Goal: Book appointment/travel/reservation

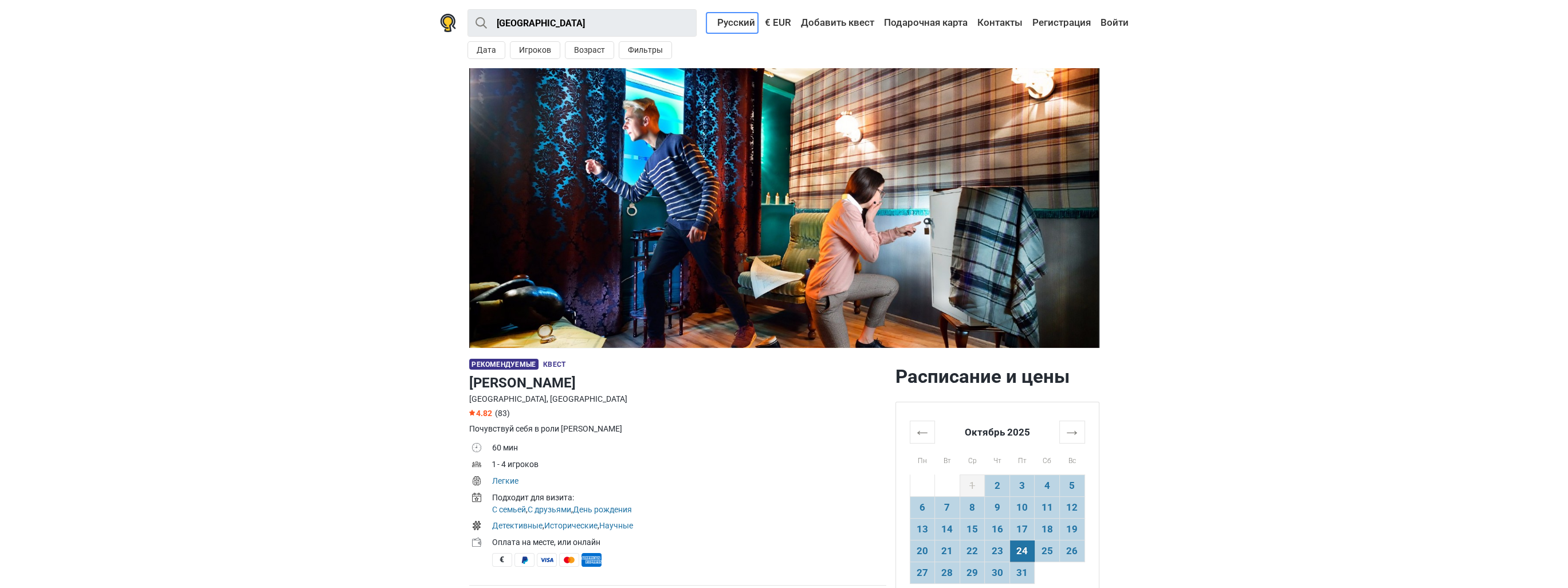
click at [728, 23] on link "Русский" at bounding box center [732, 22] width 51 height 20
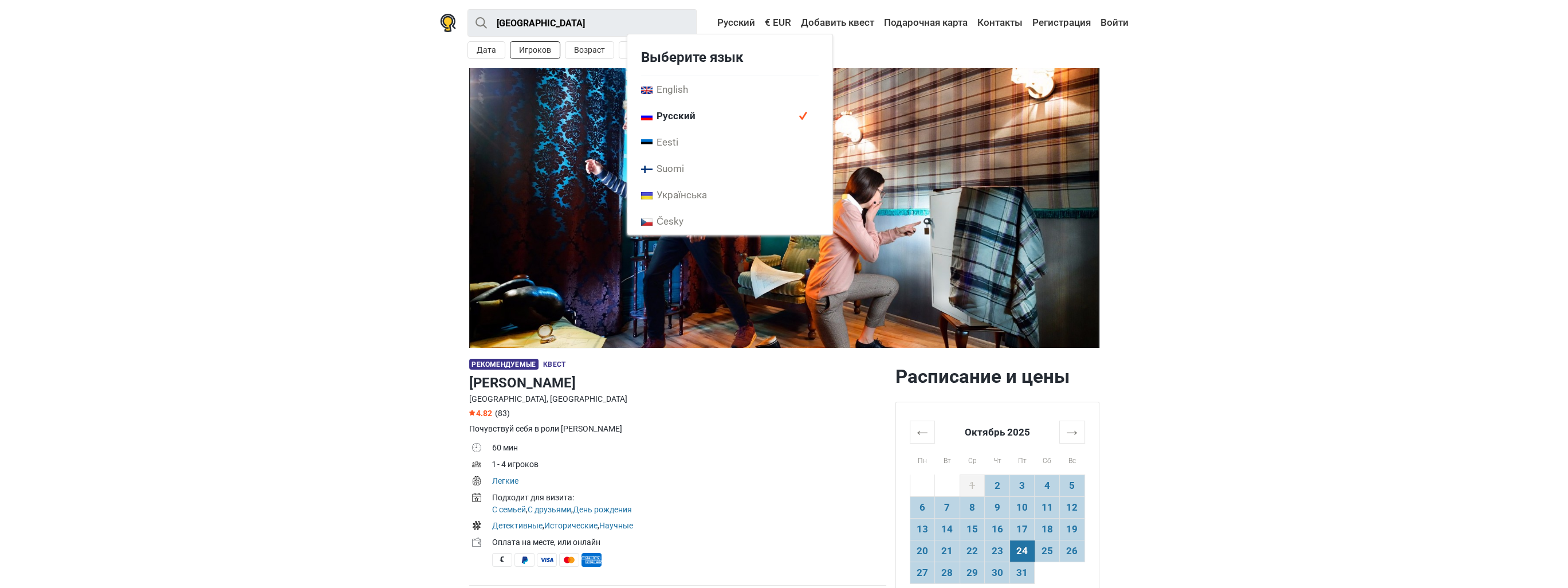
click at [523, 46] on button "Игроков" at bounding box center [535, 50] width 50 height 18
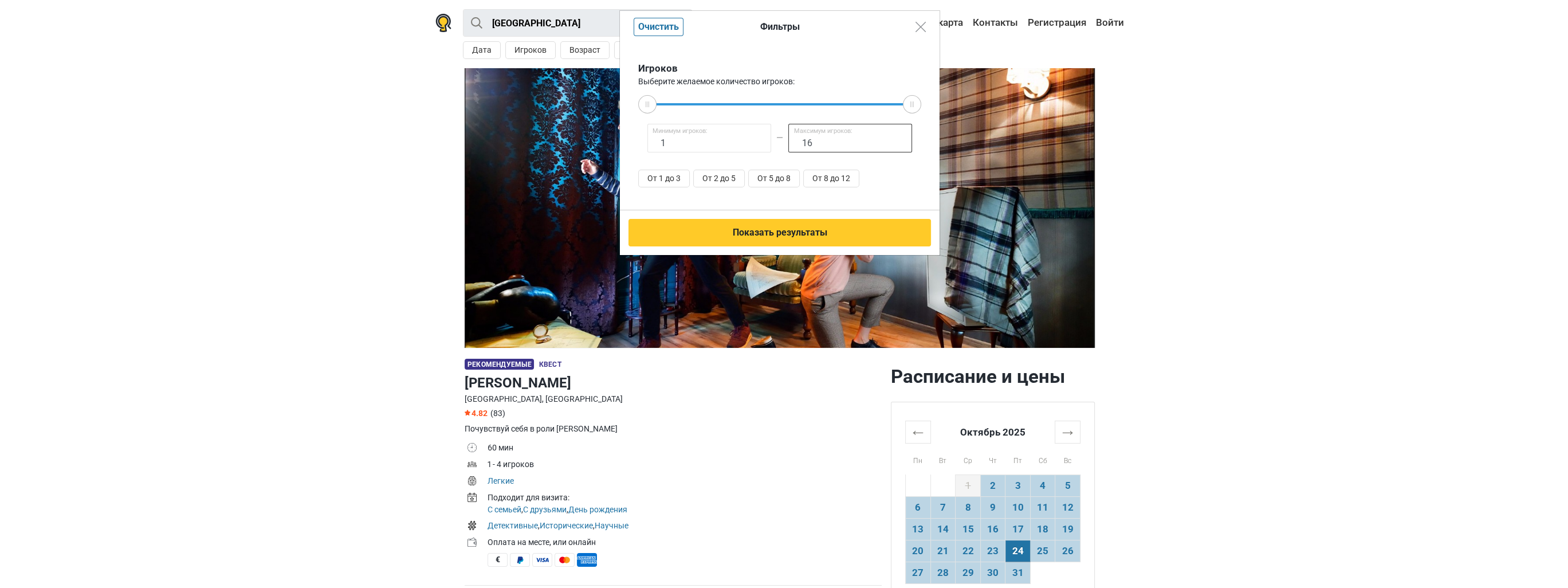
drag, startPoint x: 807, startPoint y: 144, endPoint x: 795, endPoint y: 142, distance: 12.2
click at [795, 142] on input "16" at bounding box center [850, 138] width 124 height 29
type input "3"
click at [672, 176] on button "От 1 до 3" at bounding box center [664, 178] width 51 height 18
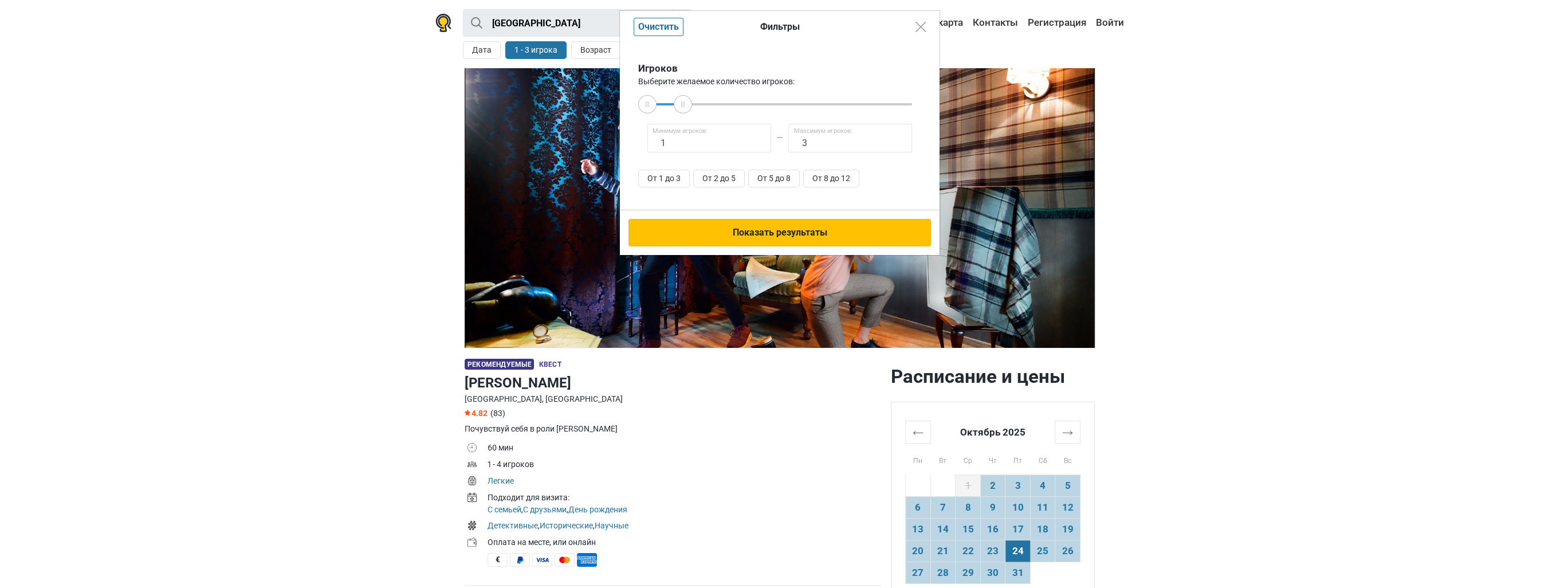
click at [767, 239] on button "Показать результаты" at bounding box center [779, 233] width 302 height 28
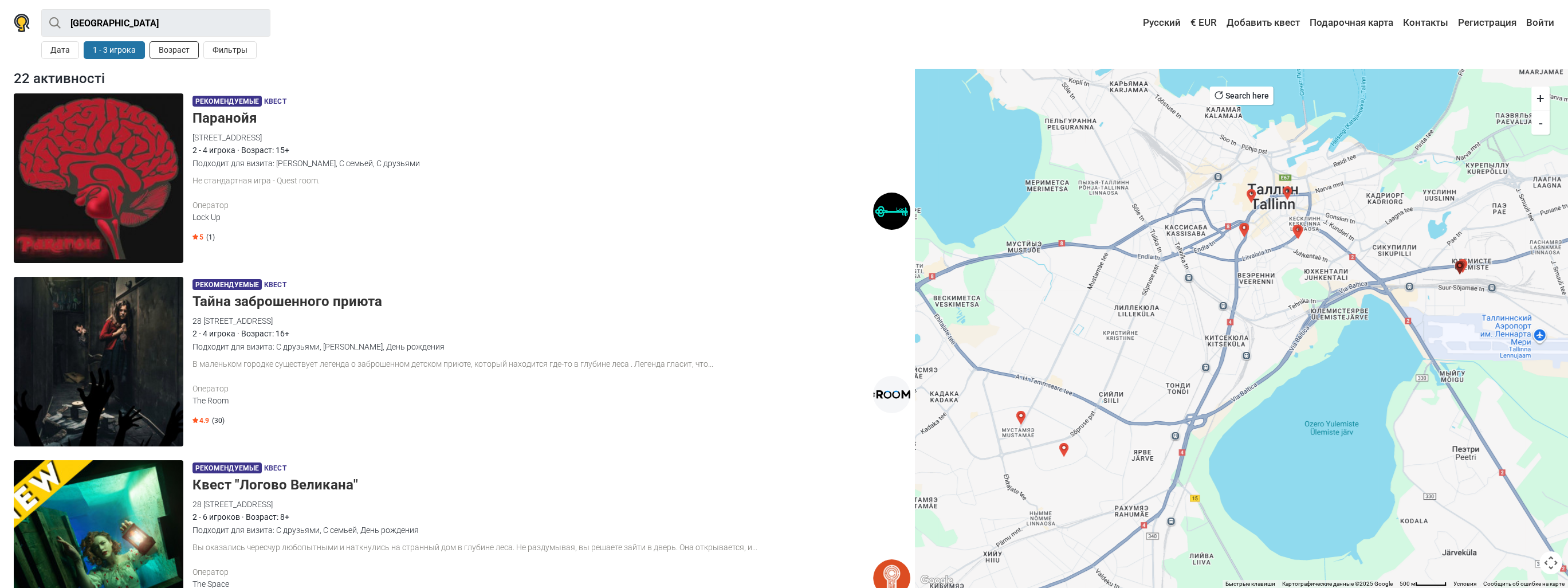
click at [167, 47] on button "Возраст" at bounding box center [174, 50] width 50 height 18
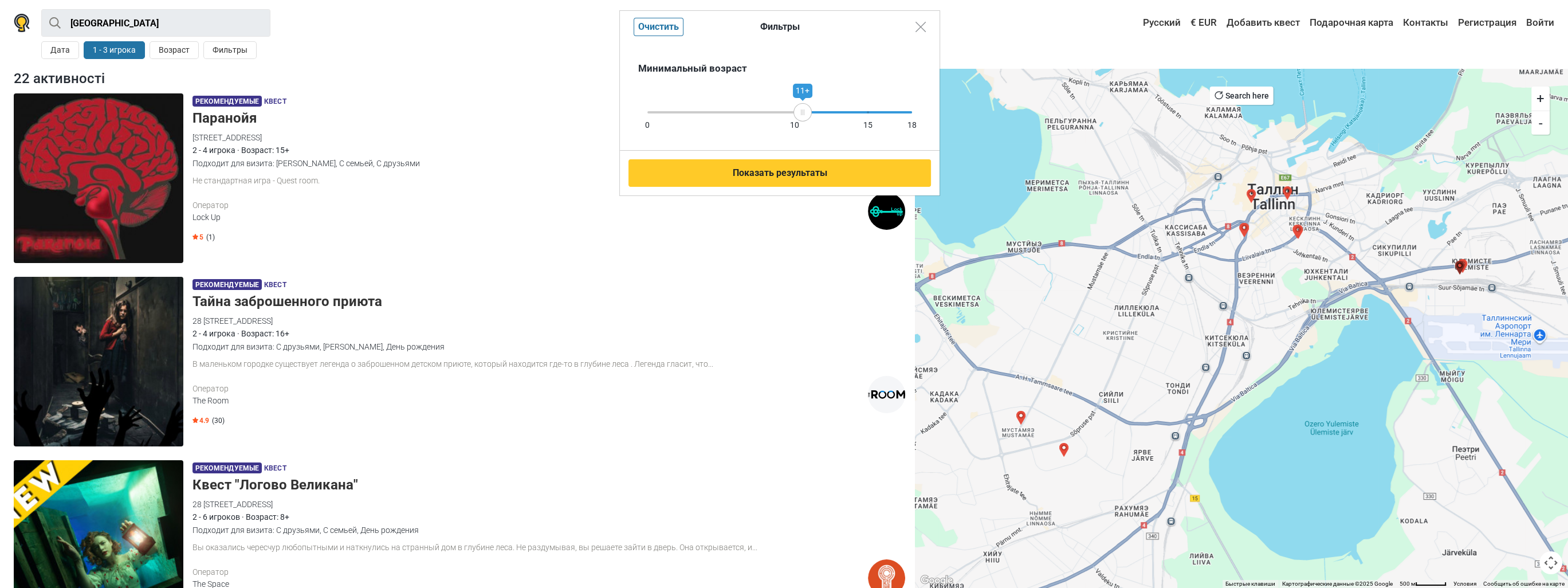
drag, startPoint x: 904, startPoint y: 109, endPoint x: 803, endPoint y: 117, distance: 101.3
click at [803, 117] on div "11+" at bounding box center [802, 112] width 19 height 19
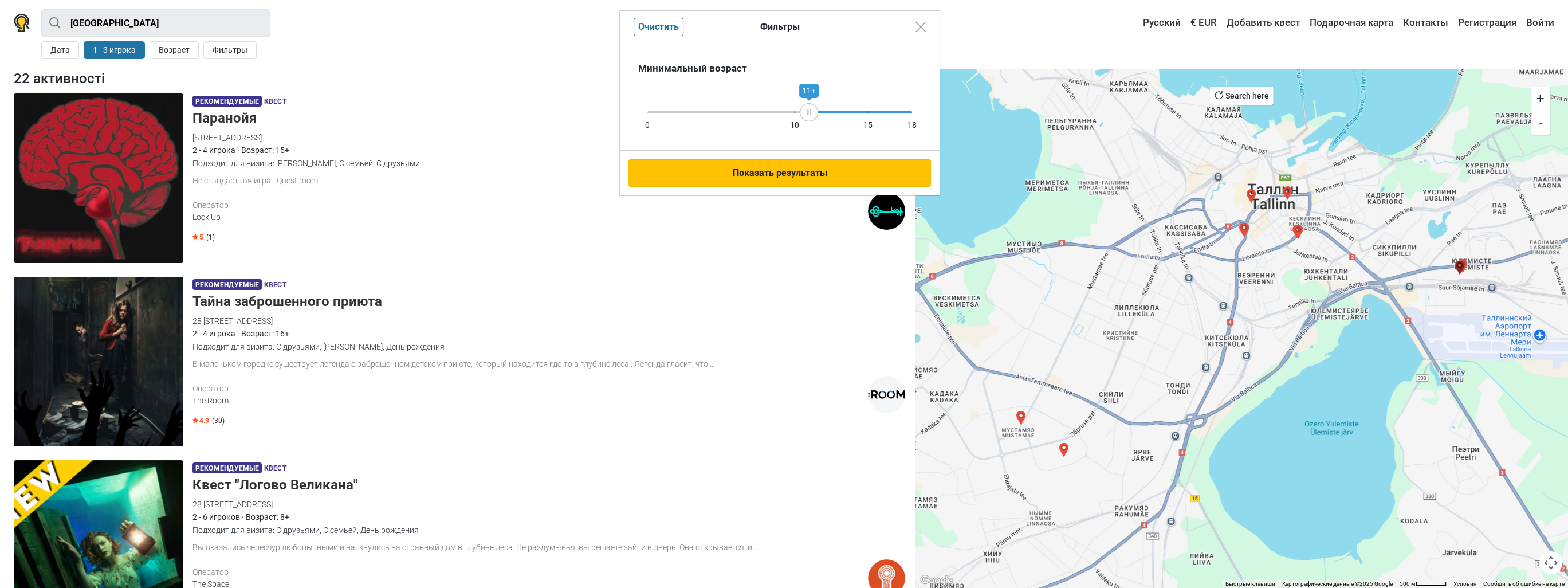
click at [807, 174] on button "Показать результаты" at bounding box center [779, 173] width 302 height 28
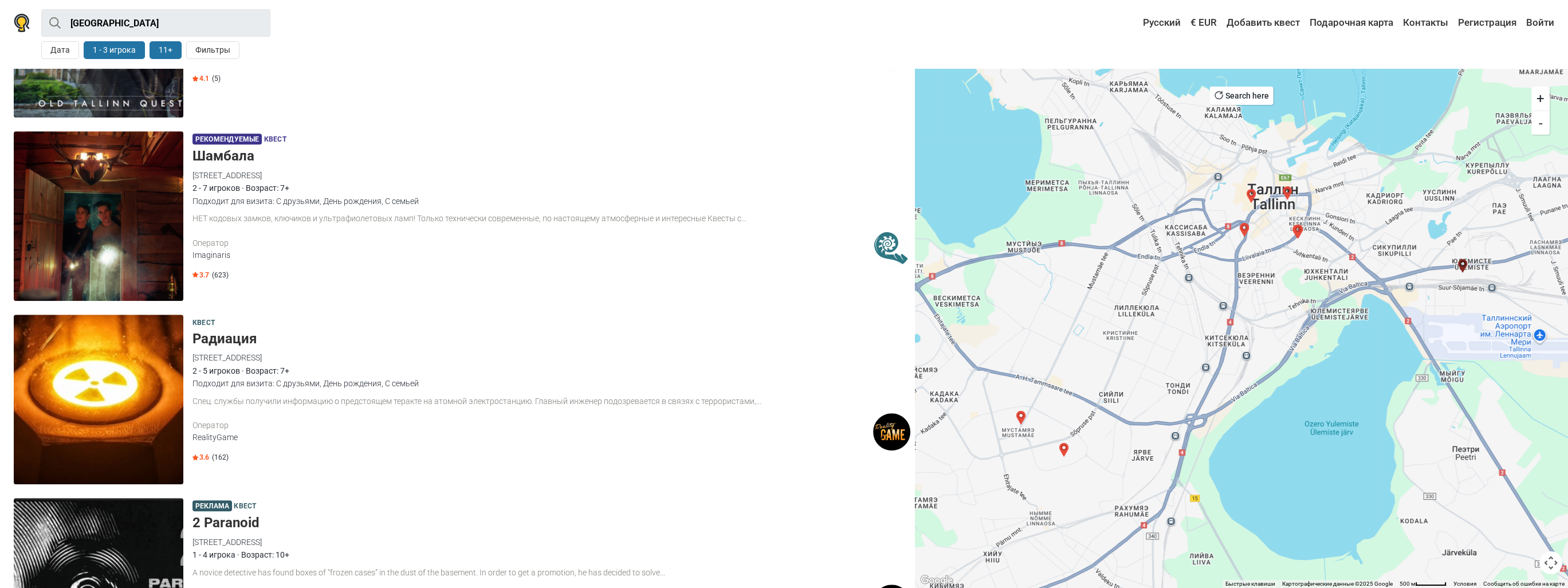
scroll to position [1369, 0]
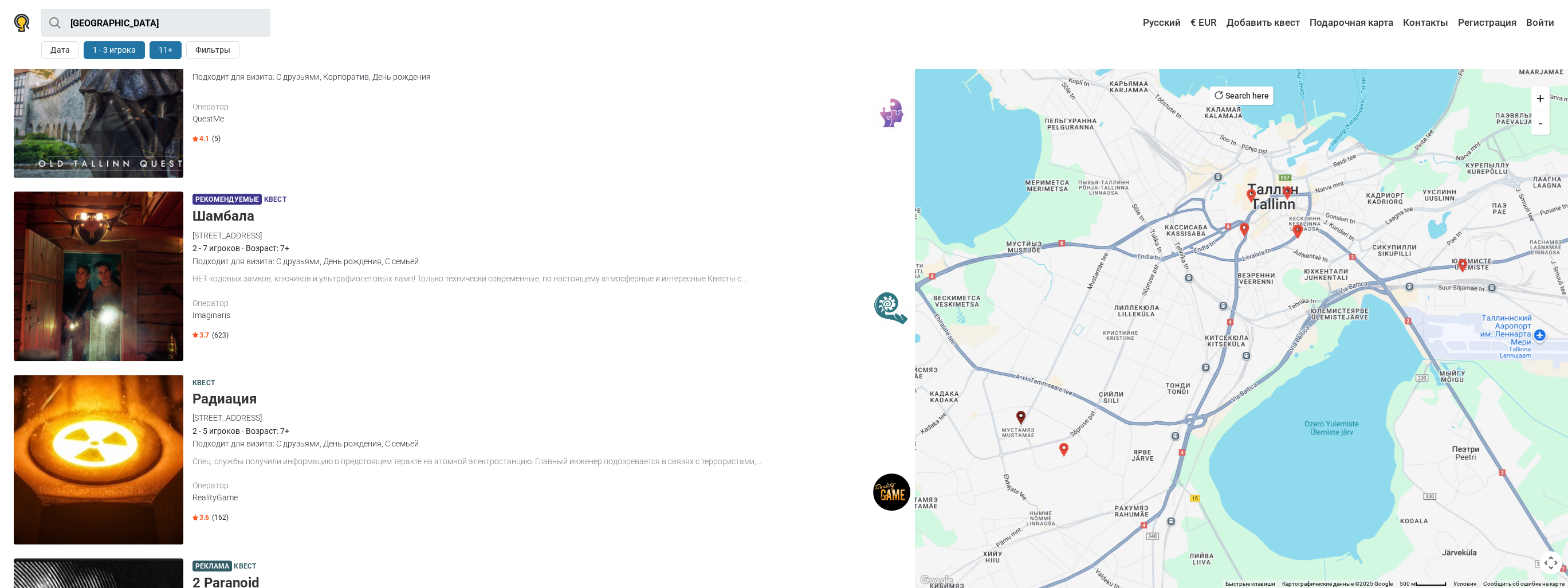
drag, startPoint x: 191, startPoint y: 417, endPoint x: 256, endPoint y: 415, distance: 65.0
click at [256, 415] on div "Квест Радиация Mustamäe tee 130, 12911 Tallinn, Estonia RealityGame 2 - 5 игрок…" at bounding box center [462, 460] width 905 height 179
copy div "Mustamäe tee 130"
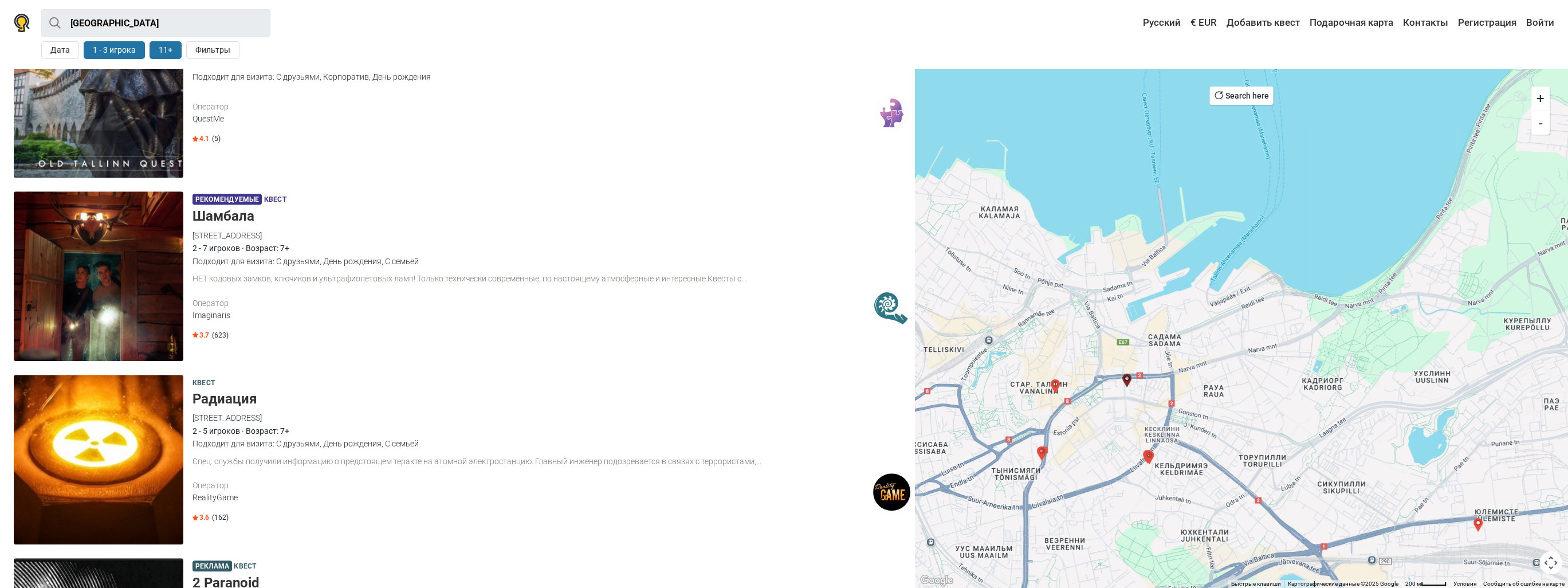
click at [1070, 47] on div "Tallinn Все Квест На открытом воздухе Экшн игра Детская игровая комната Поблизо…" at bounding box center [784, 34] width 1568 height 68
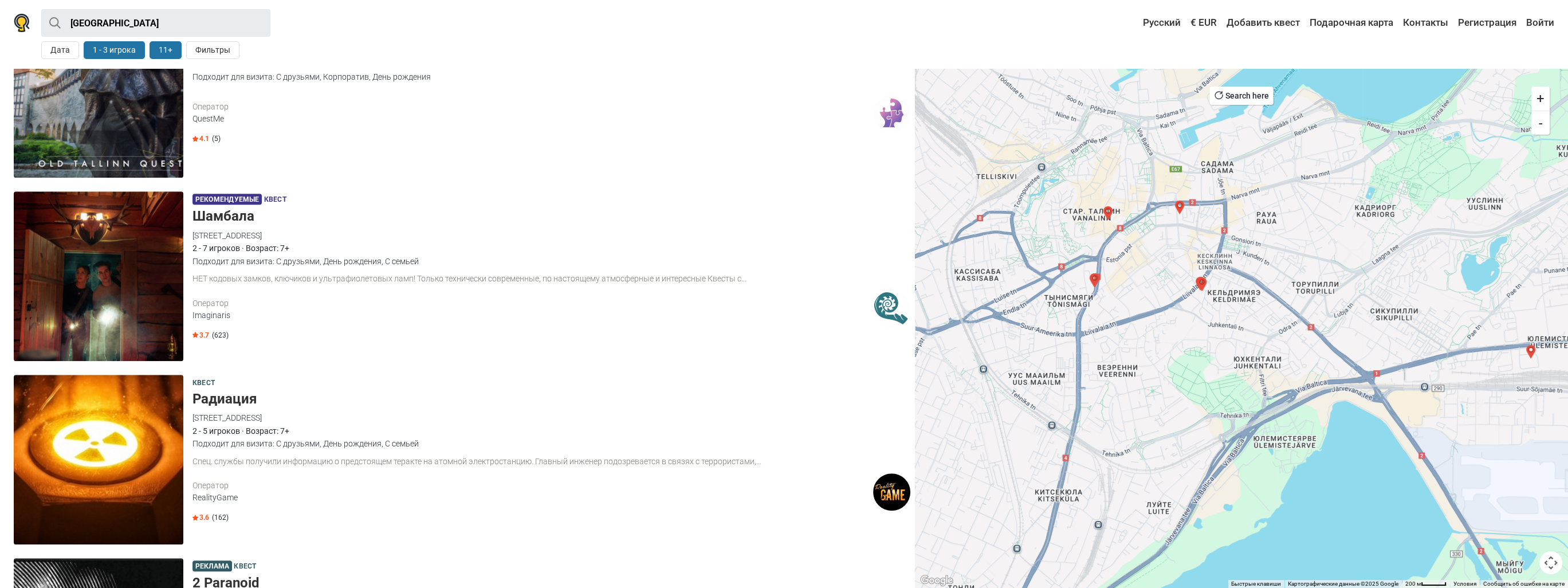
drag, startPoint x: 1088, startPoint y: 428, endPoint x: 1139, endPoint y: 254, distance: 181.3
click at [1139, 254] on div at bounding box center [1242, 328] width 653 height 520
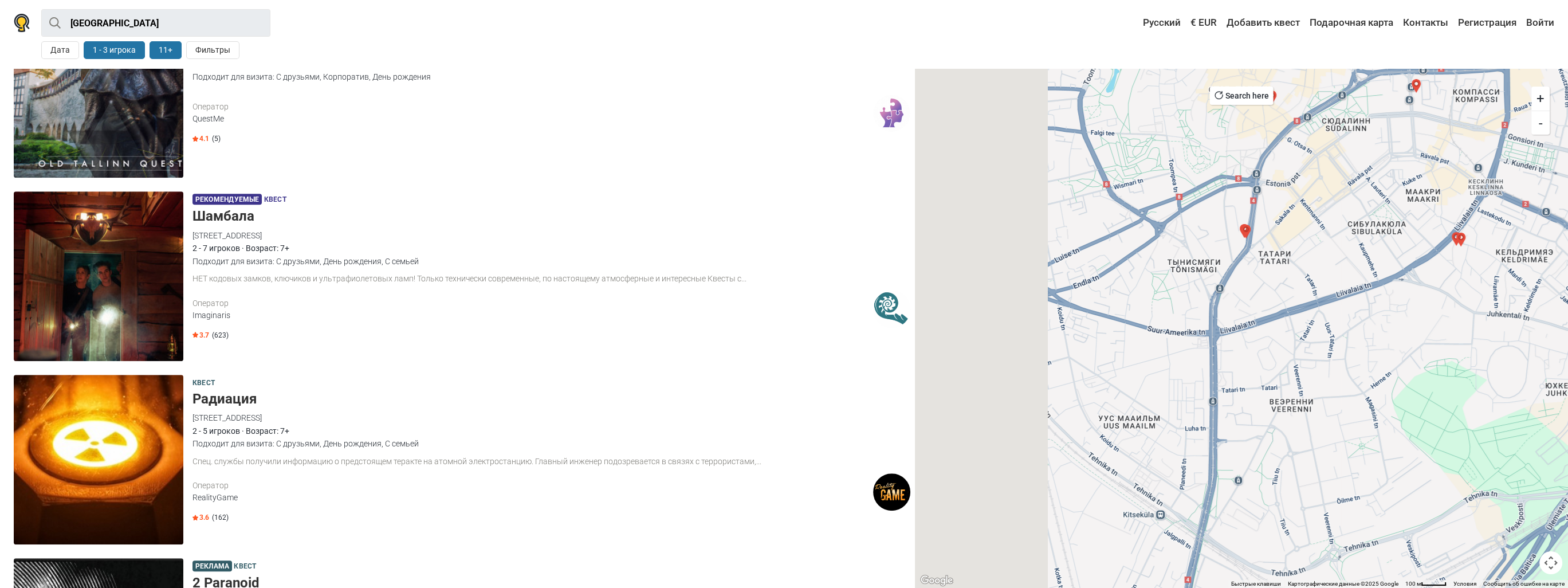
drag, startPoint x: 1108, startPoint y: 475, endPoint x: 1408, endPoint y: 347, distance: 326.2
click at [1408, 347] on div at bounding box center [1242, 328] width 653 height 520
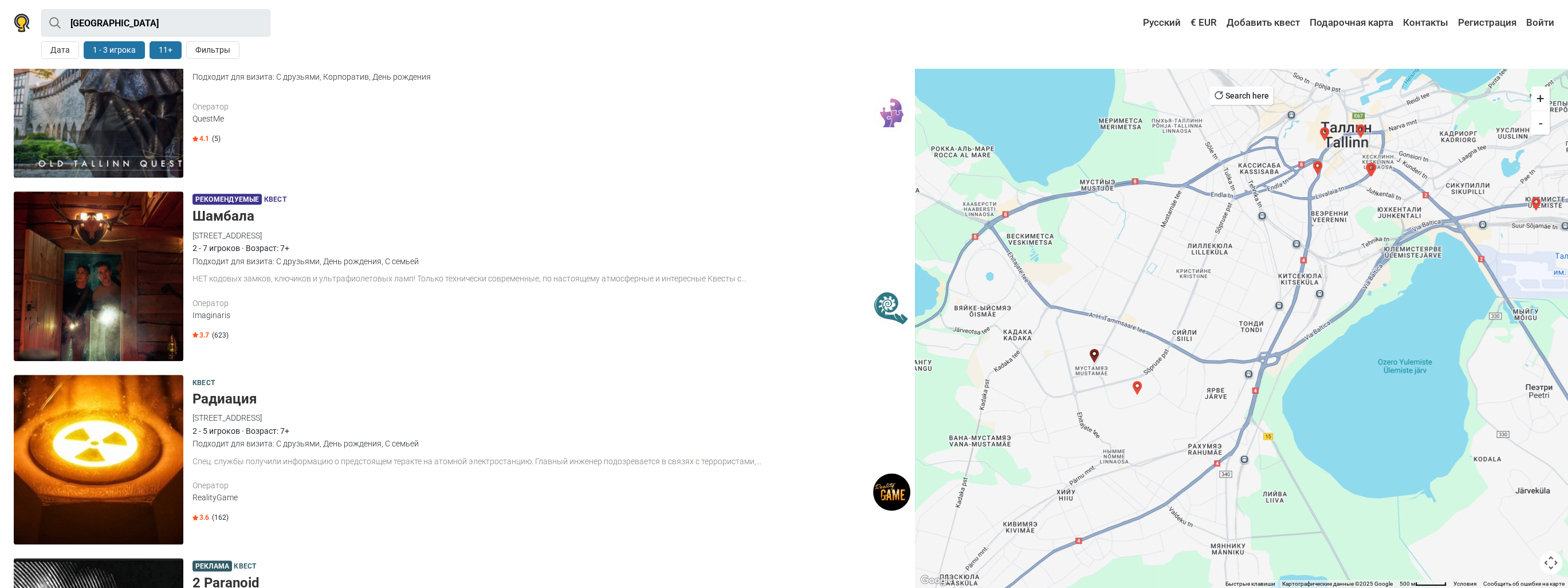
drag, startPoint x: 1189, startPoint y: 525, endPoint x: 1163, endPoint y: 416, distance: 112.1
click at [1163, 416] on div at bounding box center [1242, 328] width 653 height 520
click at [1137, 384] on img "Школа волшебников" at bounding box center [1137, 388] width 14 height 14
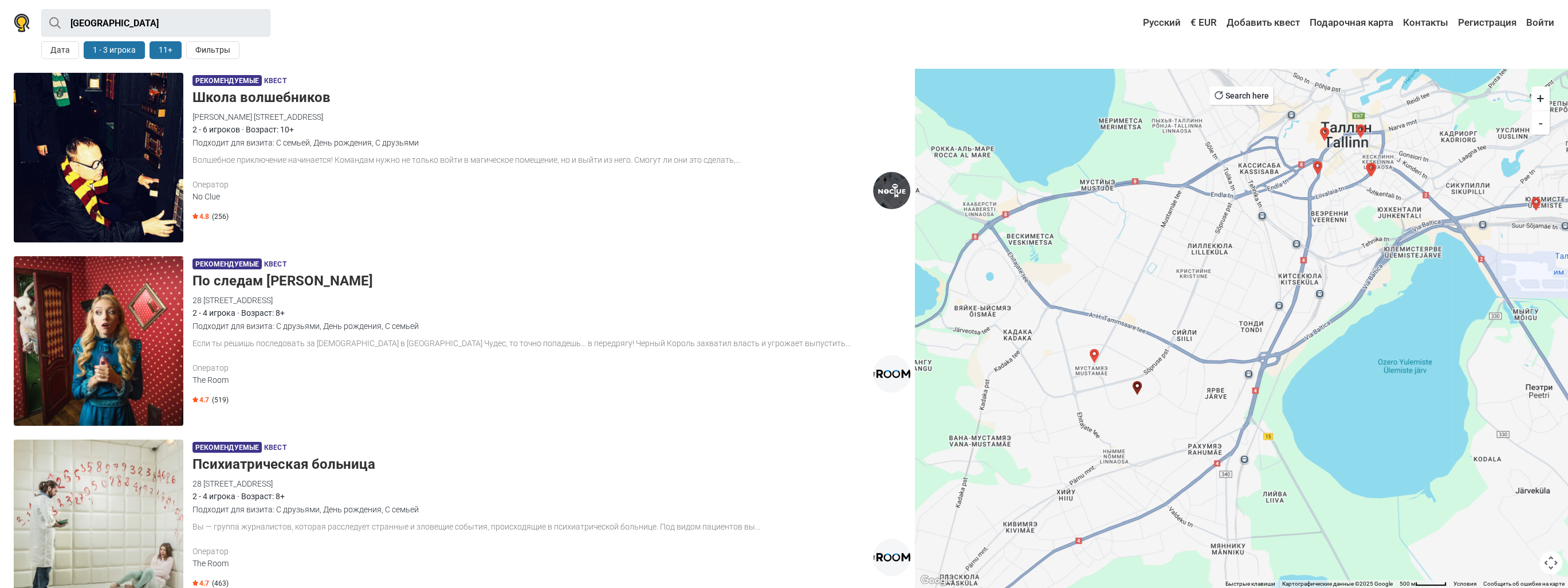
scroll to position [388, 0]
click at [1134, 384] on img "Школа волшебников" at bounding box center [1137, 388] width 14 height 14
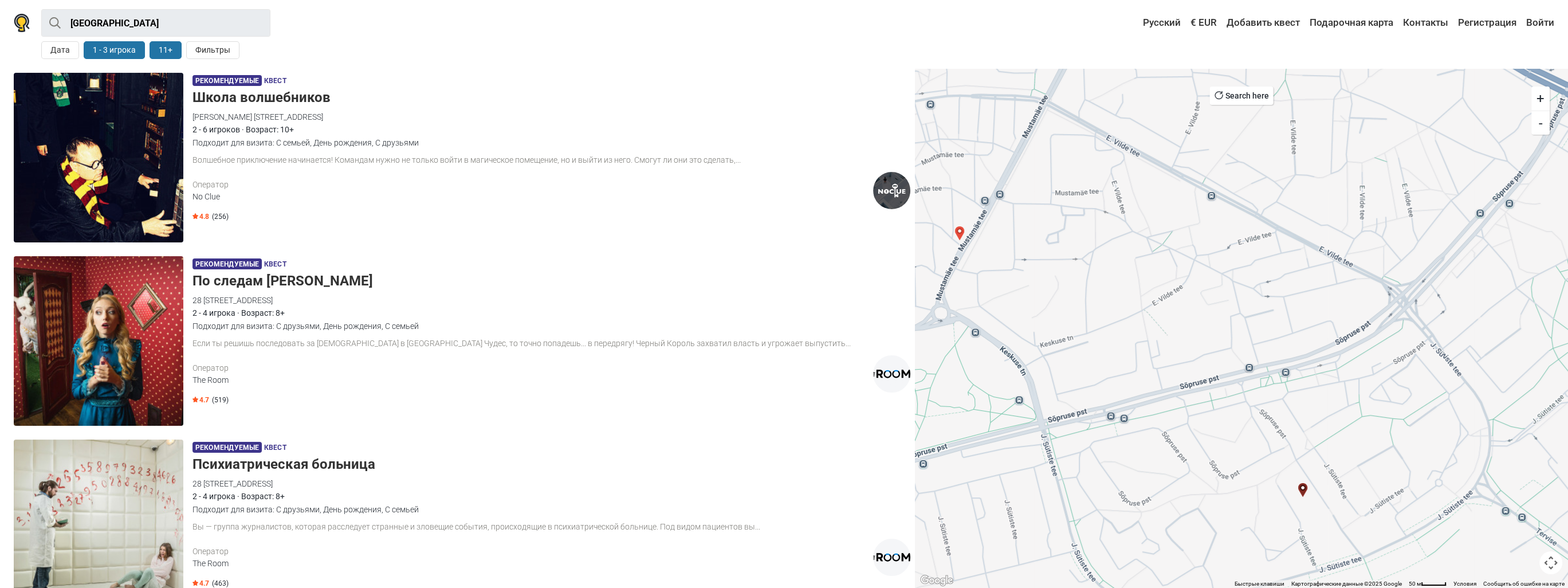
click at [957, 229] on img "Радиация" at bounding box center [959, 233] width 14 height 14
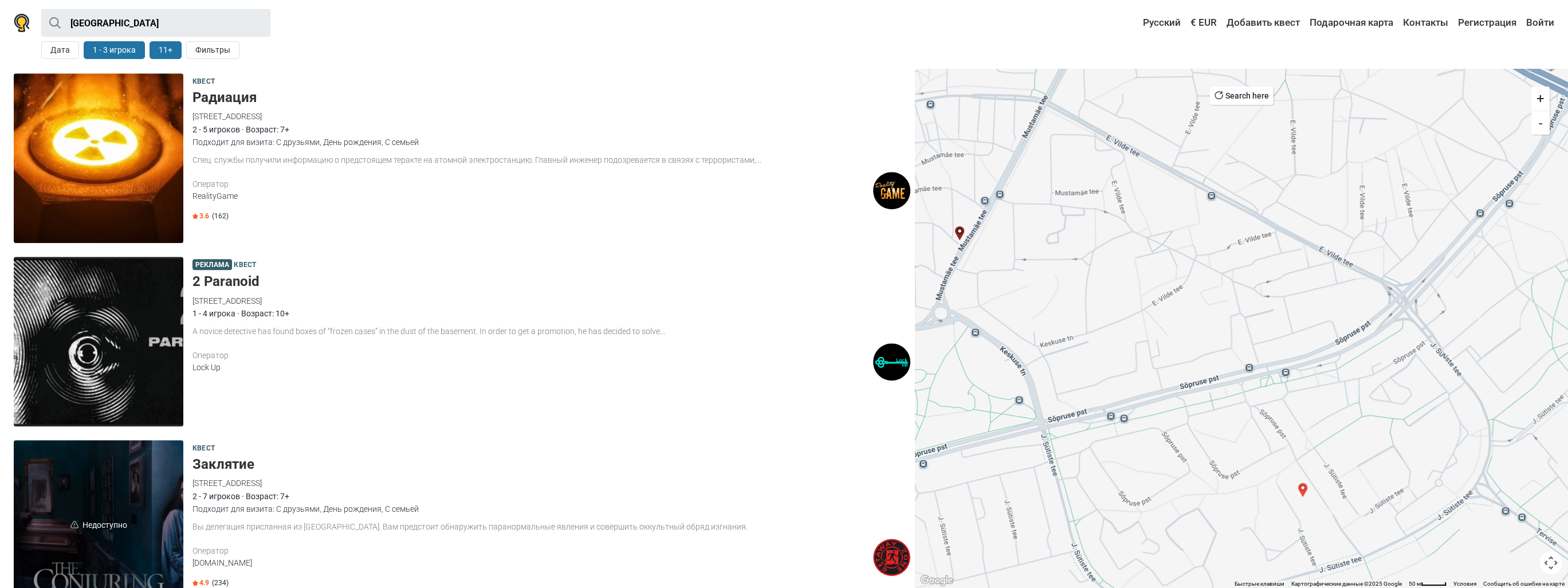
scroll to position [1671, 0]
click at [159, 140] on img at bounding box center [99, 157] width 169 height 169
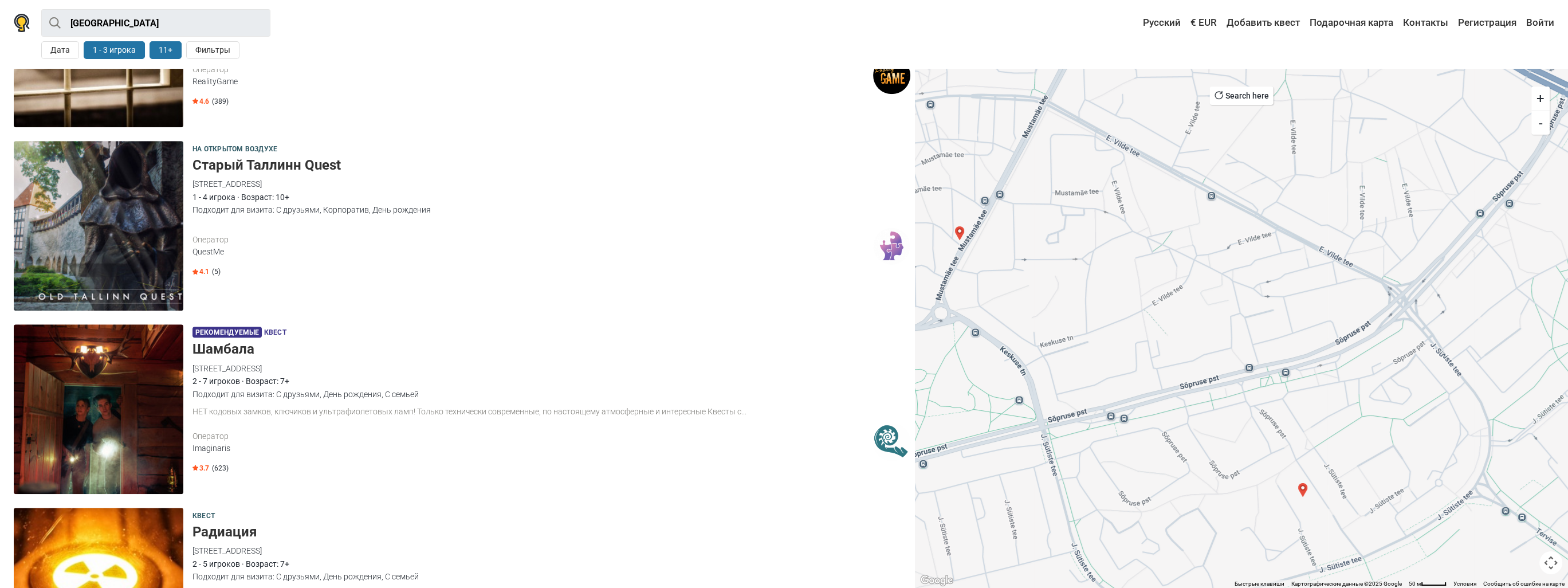
scroll to position [1213, 0]
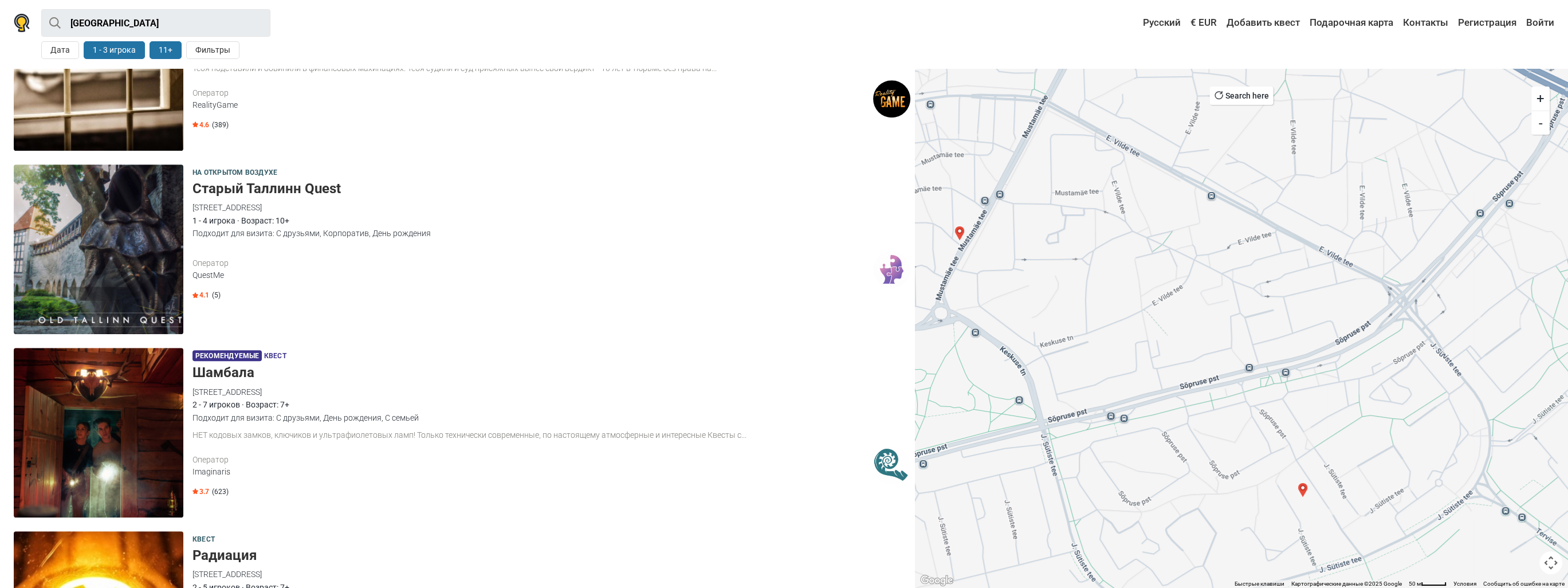
click at [142, 432] on img at bounding box center [99, 432] width 169 height 169
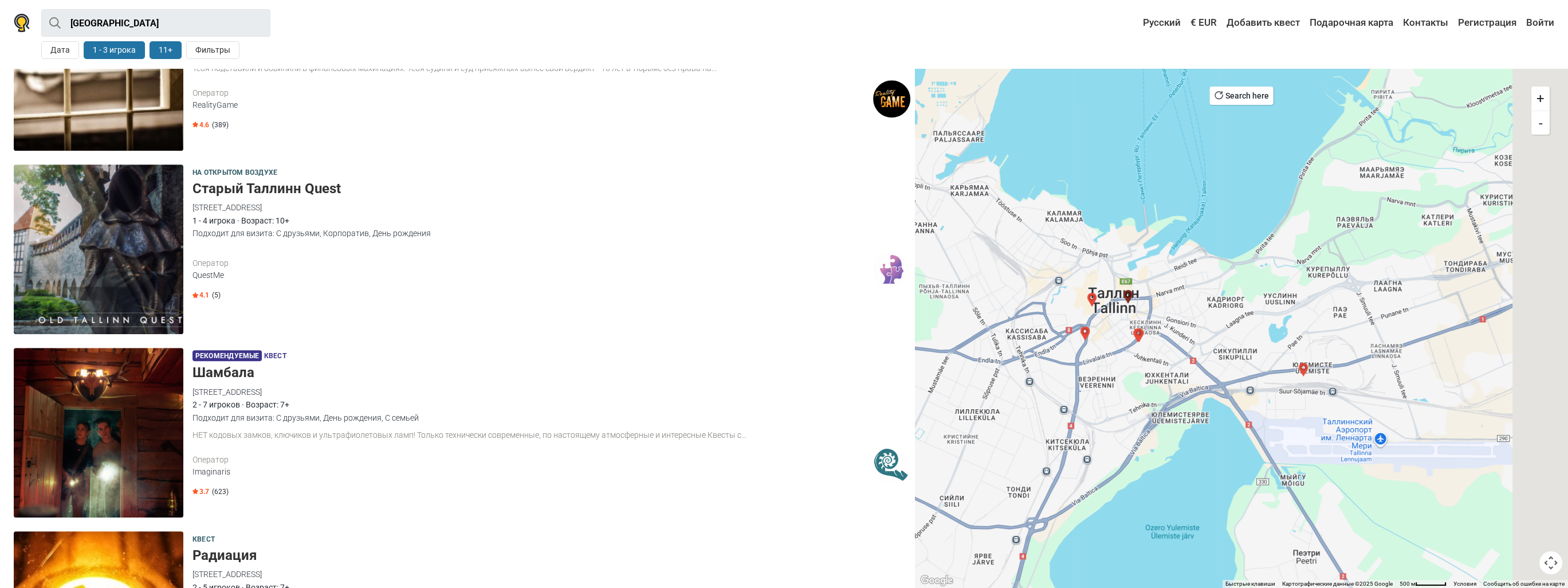
drag, startPoint x: 1350, startPoint y: 386, endPoint x: 1059, endPoint y: 454, distance: 298.8
click at [1036, 457] on div at bounding box center [1242, 328] width 653 height 520
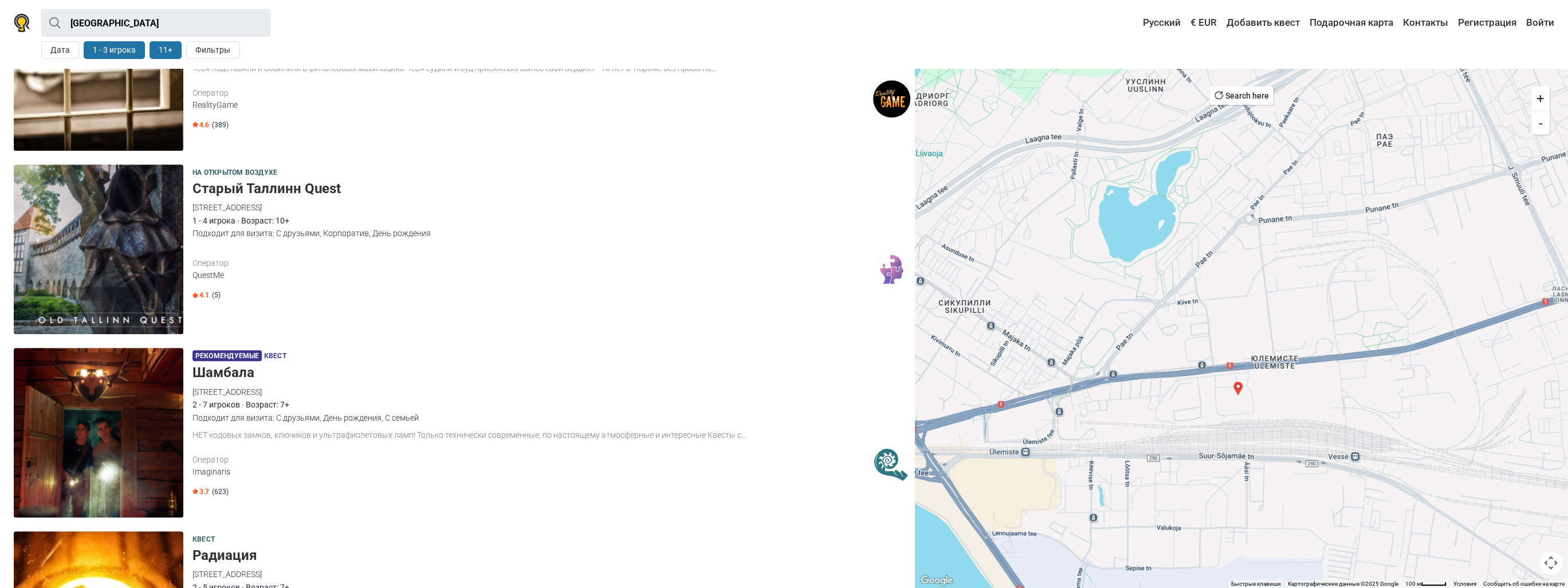
click at [1237, 386] on img "2 Paranoid" at bounding box center [1237, 388] width 14 height 14
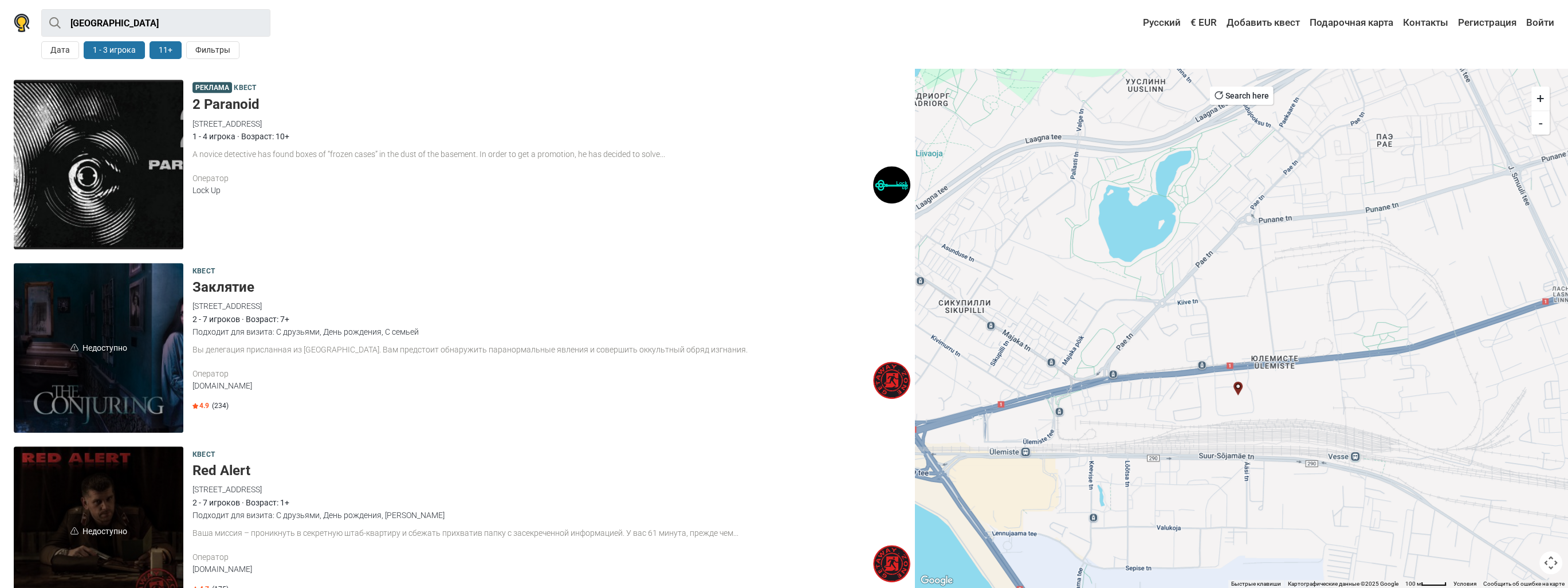
scroll to position [1854, 0]
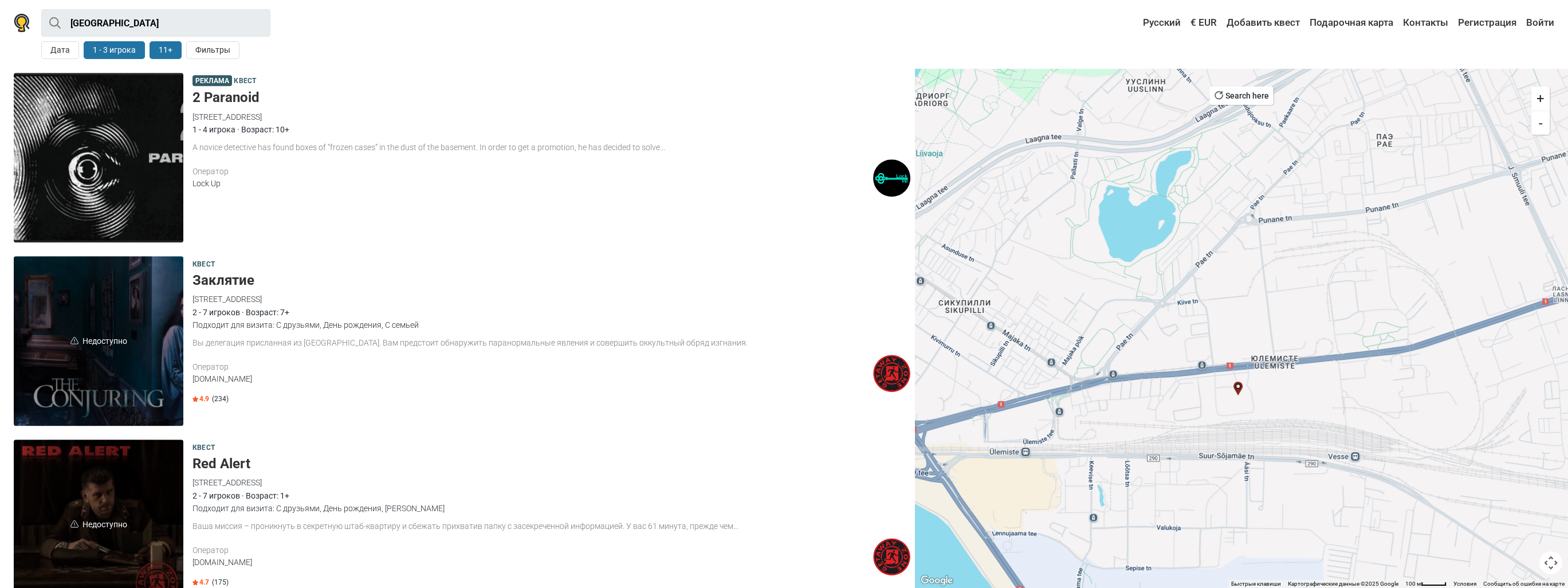
click at [148, 139] on img at bounding box center [99, 157] width 169 height 169
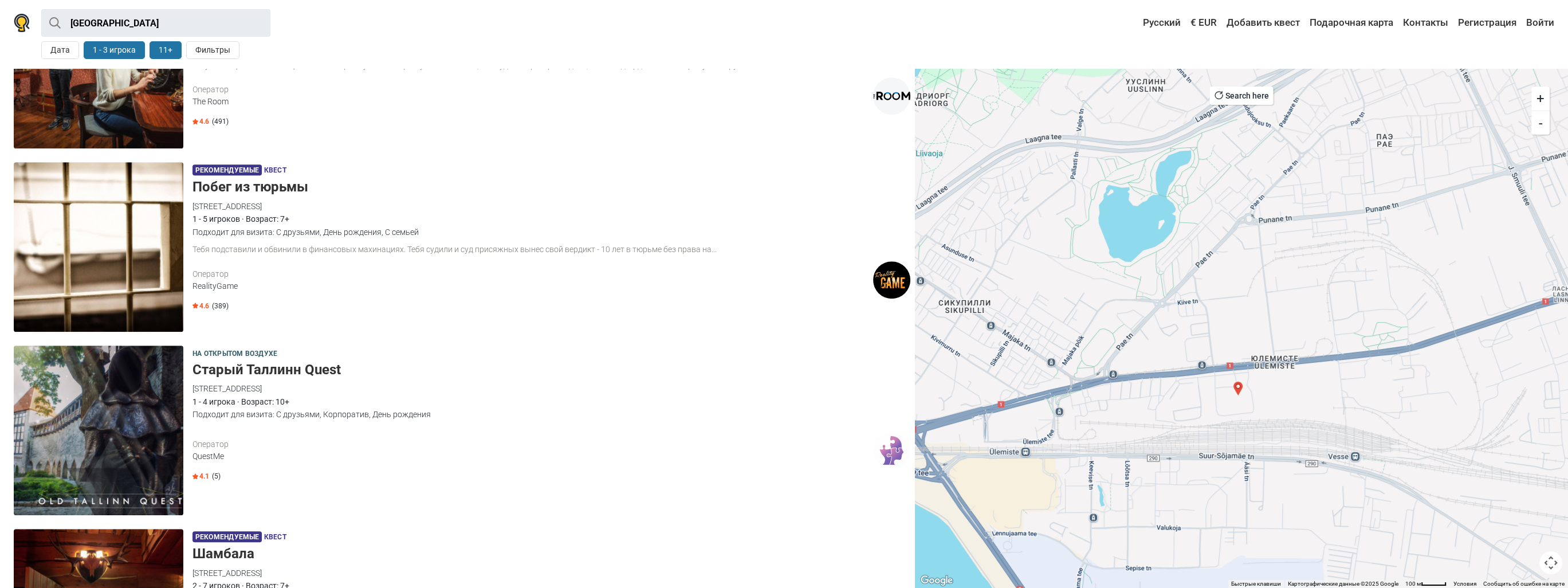
scroll to position [994, 0]
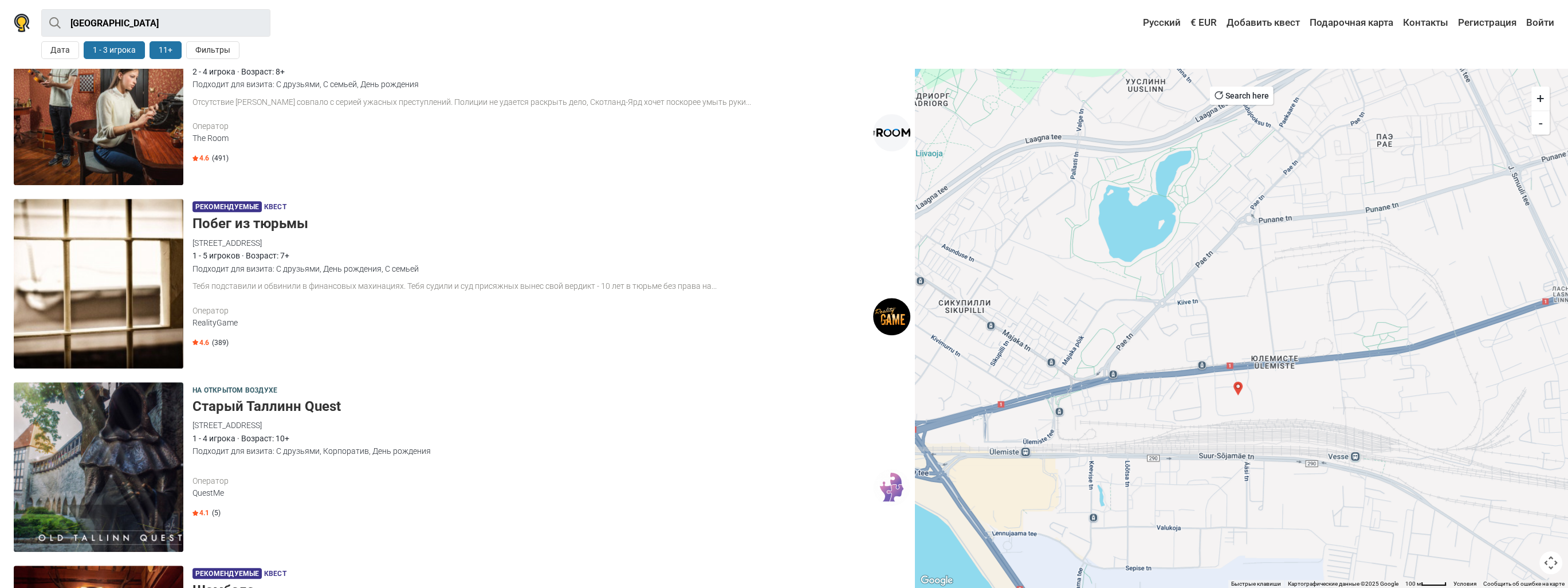
click at [106, 50] on button "1 - 3 игрока" at bounding box center [114, 50] width 61 height 18
type input "3"
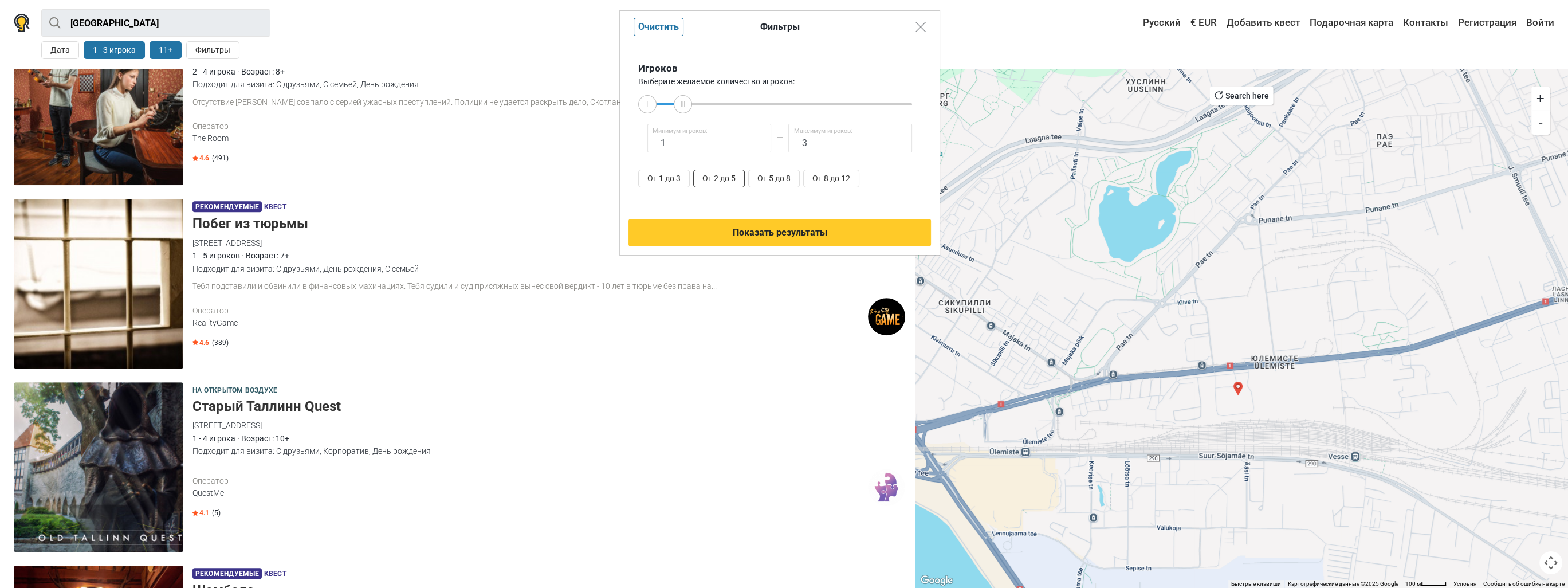
click at [725, 180] on button "От 2 до 5" at bounding box center [718, 178] width 51 height 18
type input "2"
type input "5"
click at [769, 232] on button "Показать результаты" at bounding box center [779, 233] width 302 height 28
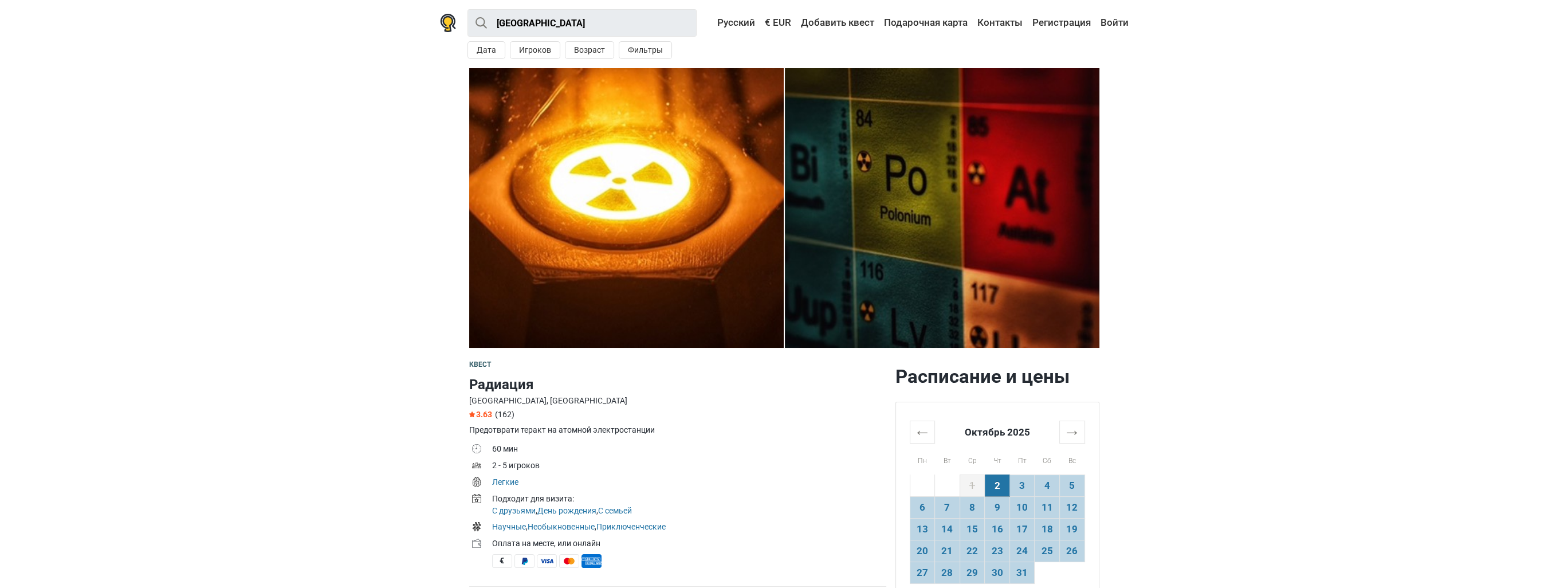
scroll to position [172, 0]
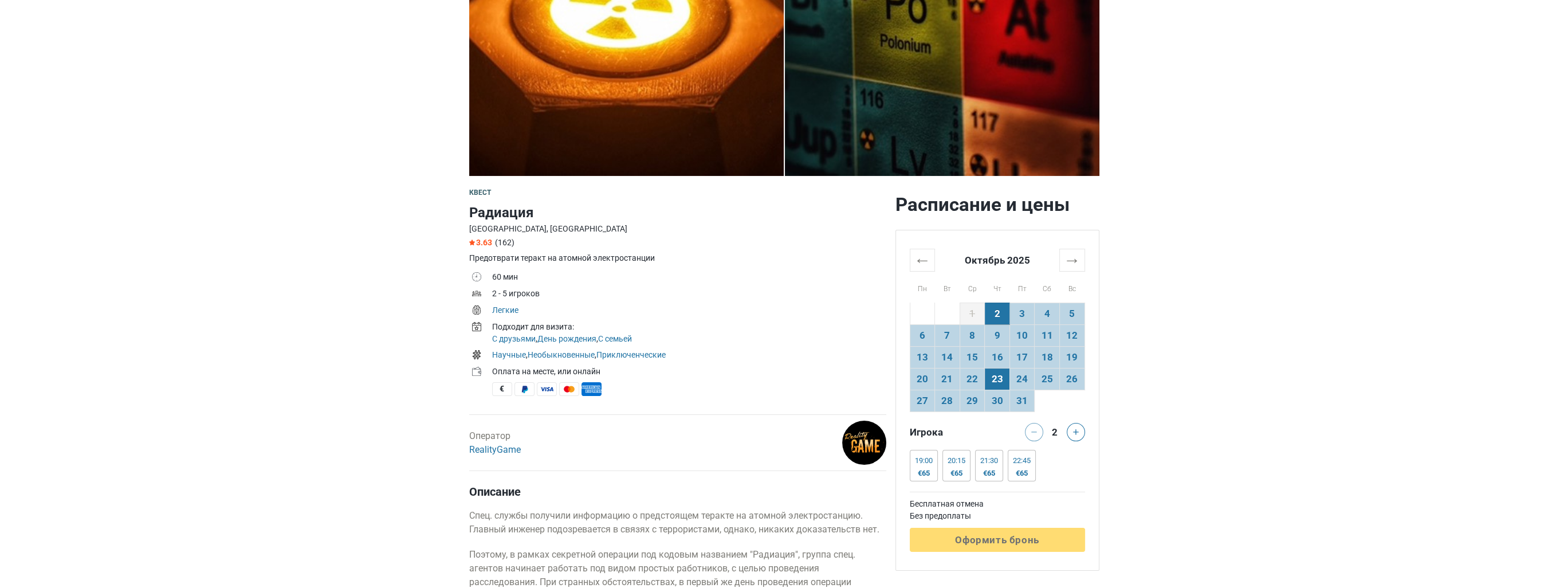
click at [992, 371] on td "23" at bounding box center [996, 379] width 25 height 22
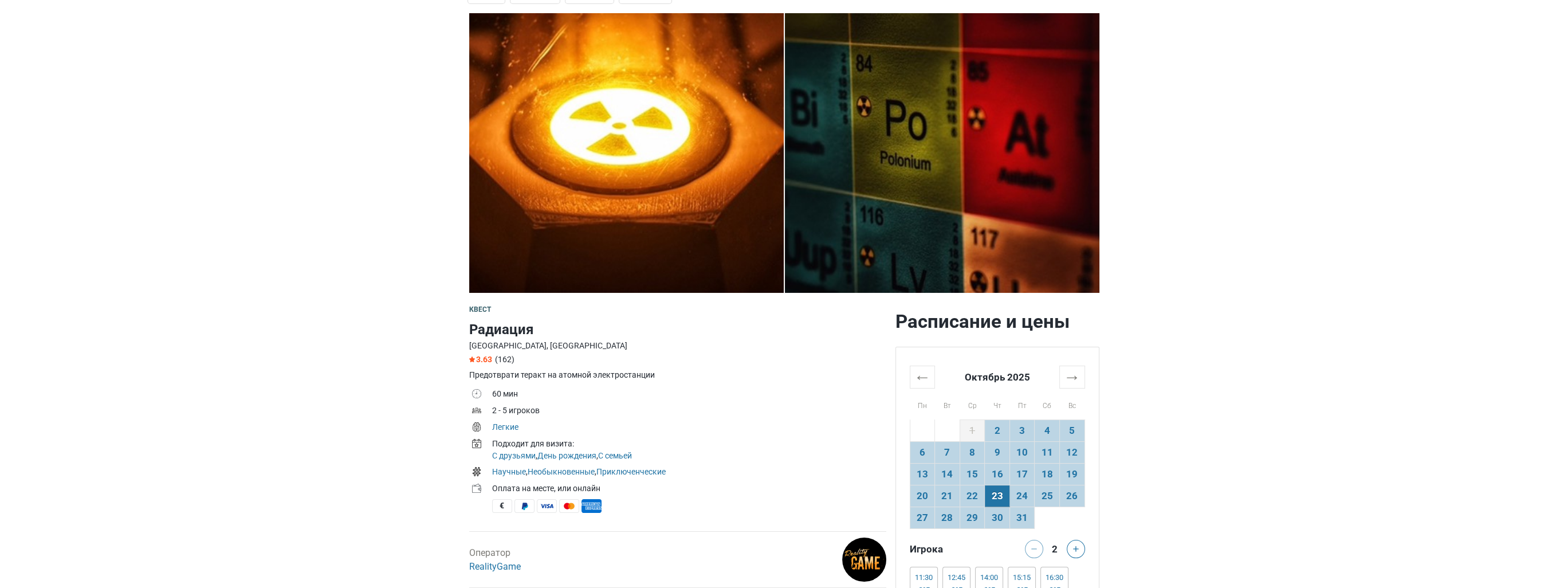
scroll to position [0, 0]
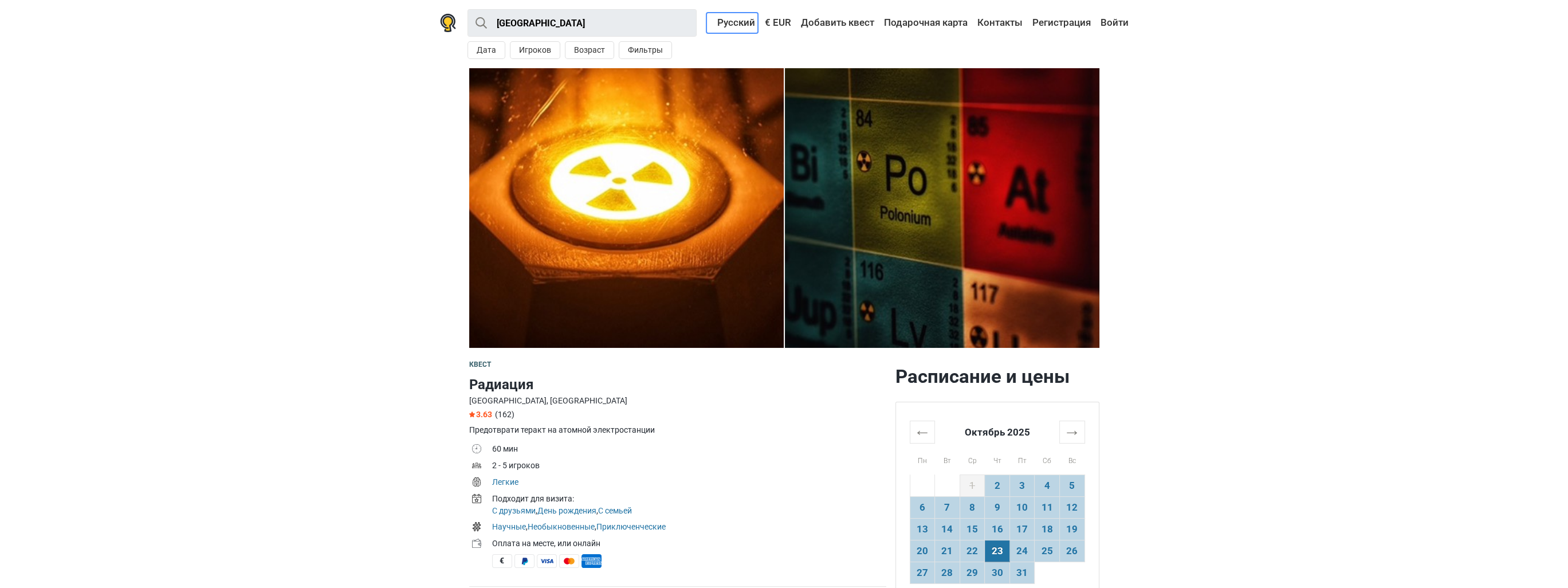
click at [741, 22] on link "Русский" at bounding box center [732, 22] width 51 height 20
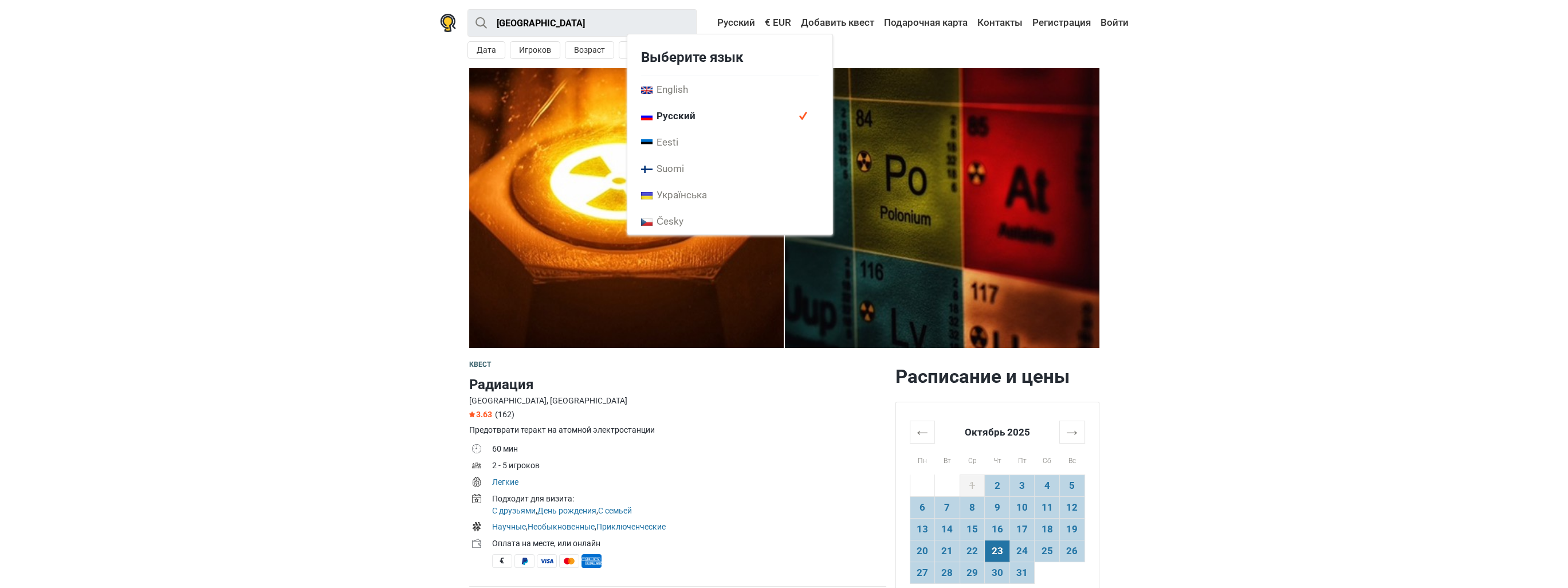
click at [694, 115] on span "Русский" at bounding box center [668, 115] width 55 height 12
click at [863, 51] on div "Tallinn Все Квест На открытом воздухе Экшн игра Детская игровая комната Поблизо…" at bounding box center [783, 34] width 716 height 68
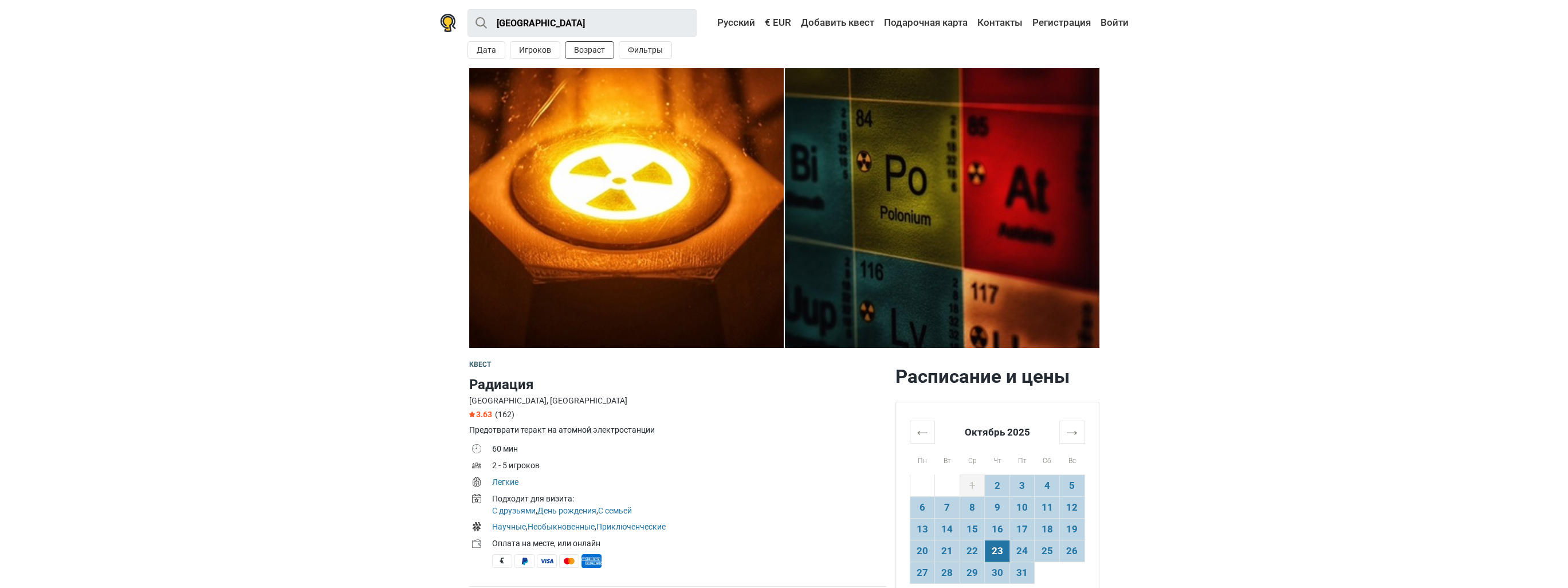
click at [594, 47] on button "Возраст" at bounding box center [589, 50] width 50 height 18
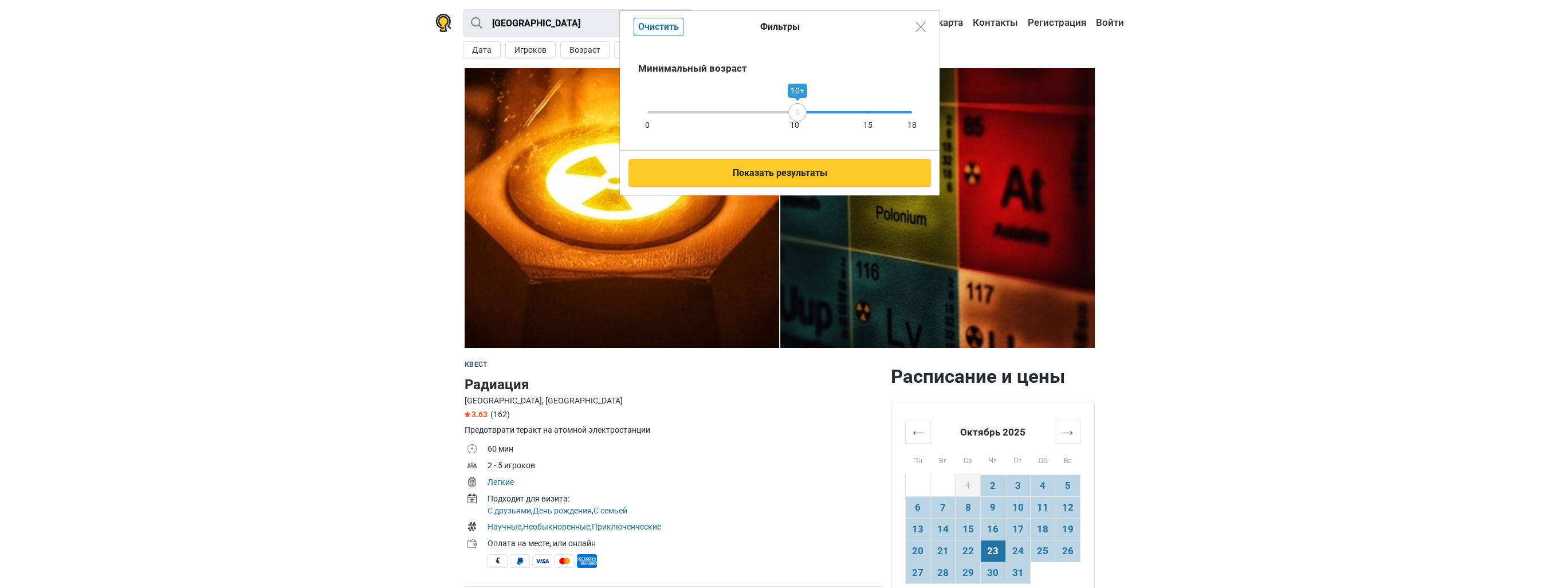
drag, startPoint x: 910, startPoint y: 111, endPoint x: 797, endPoint y: 115, distance: 113.1
click at [797, 115] on div "10+" at bounding box center [797, 112] width 19 height 19
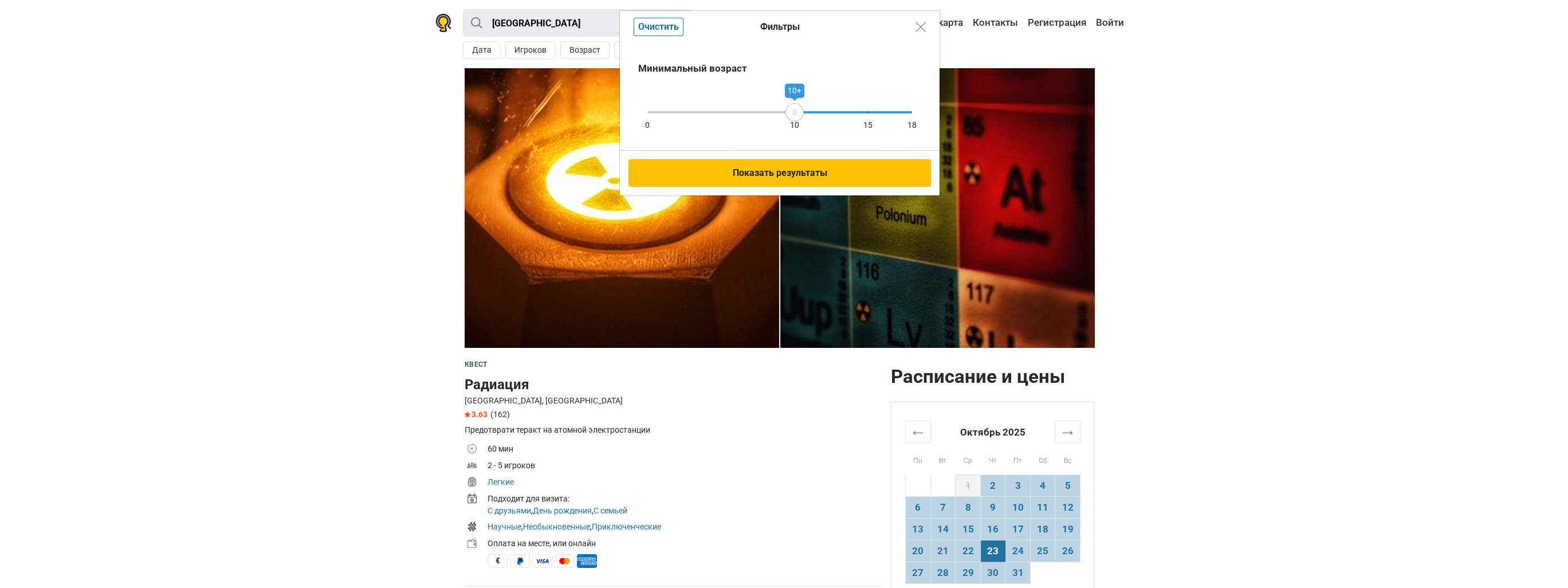
click at [789, 179] on button "Показать результаты" at bounding box center [779, 173] width 302 height 28
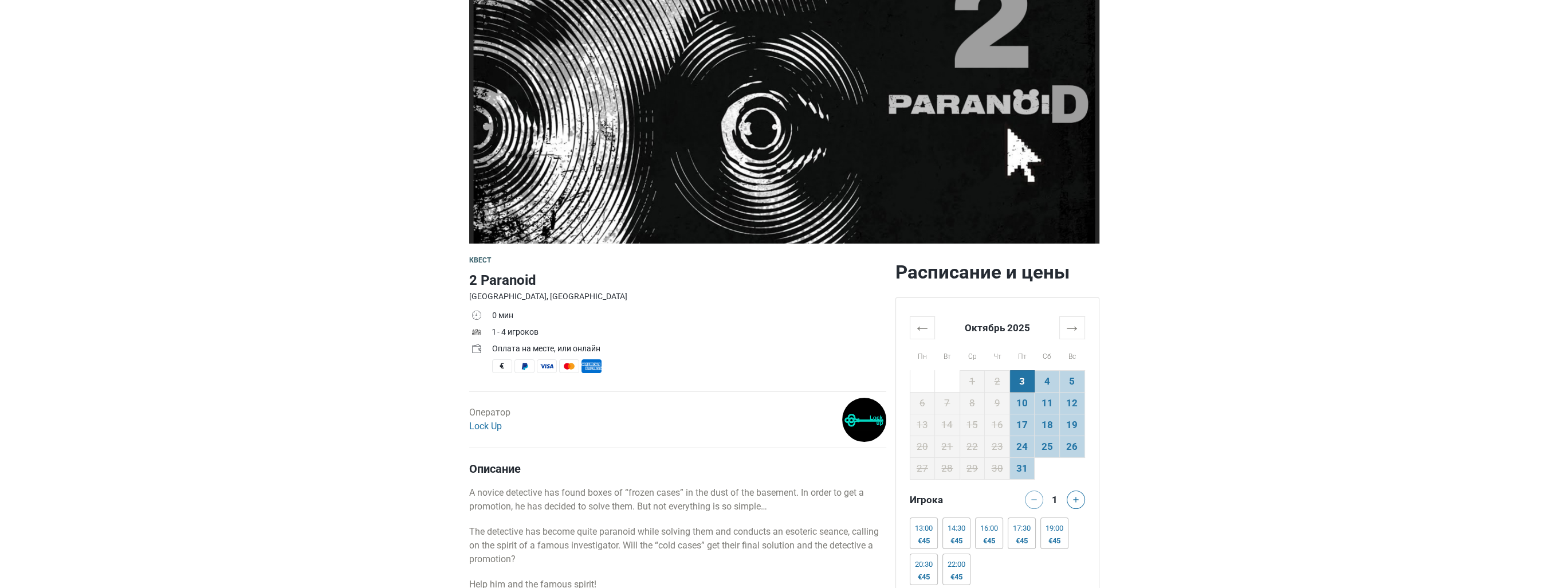
scroll to position [287, 0]
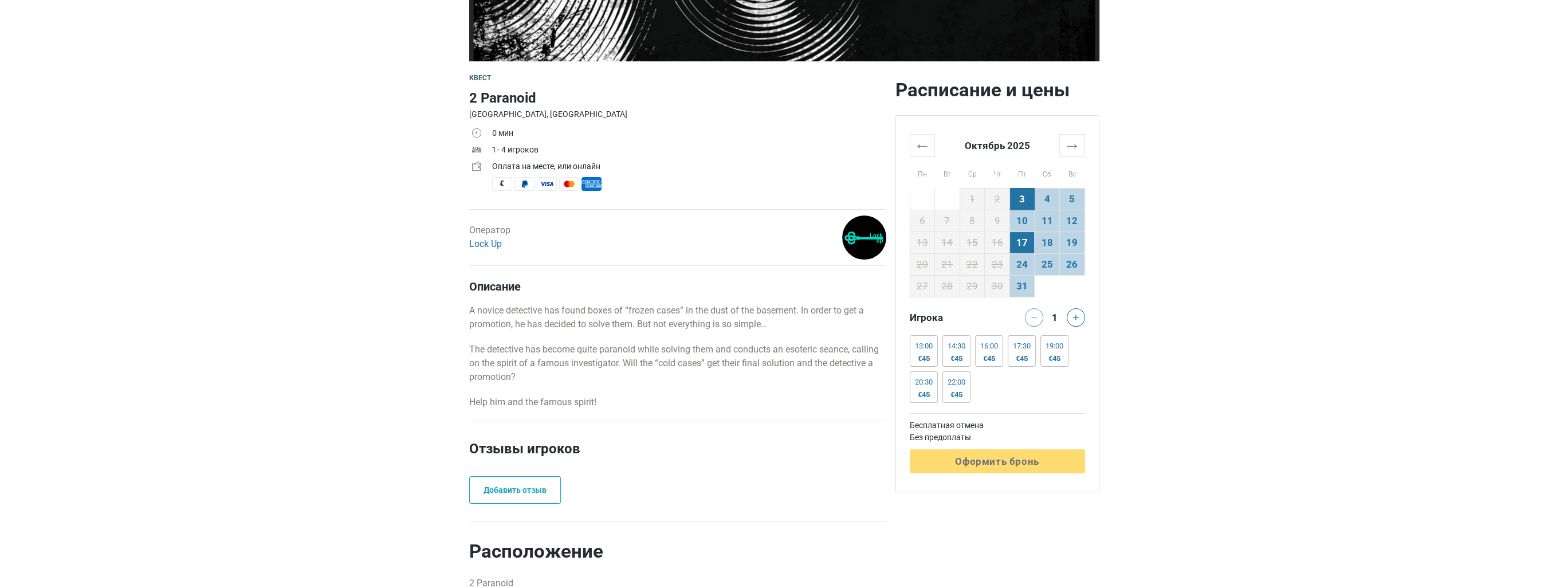
click at [1022, 244] on td "17" at bounding box center [1022, 242] width 25 height 22
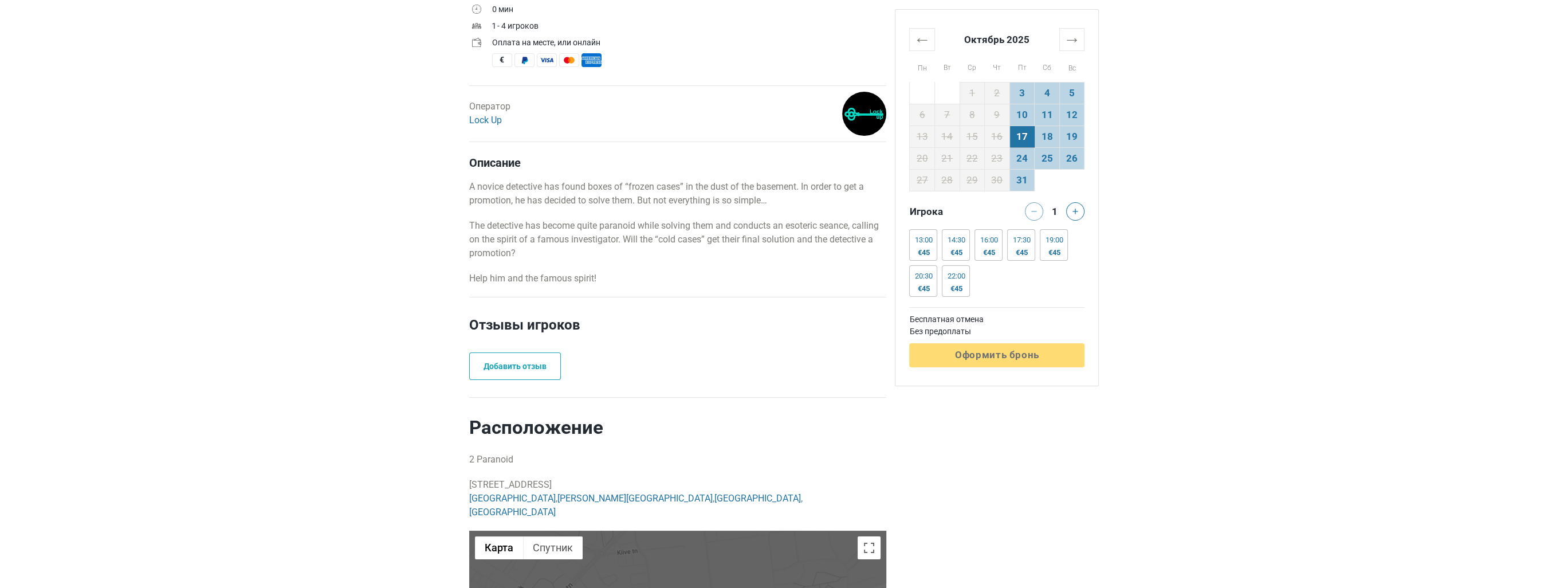
scroll to position [302, 0]
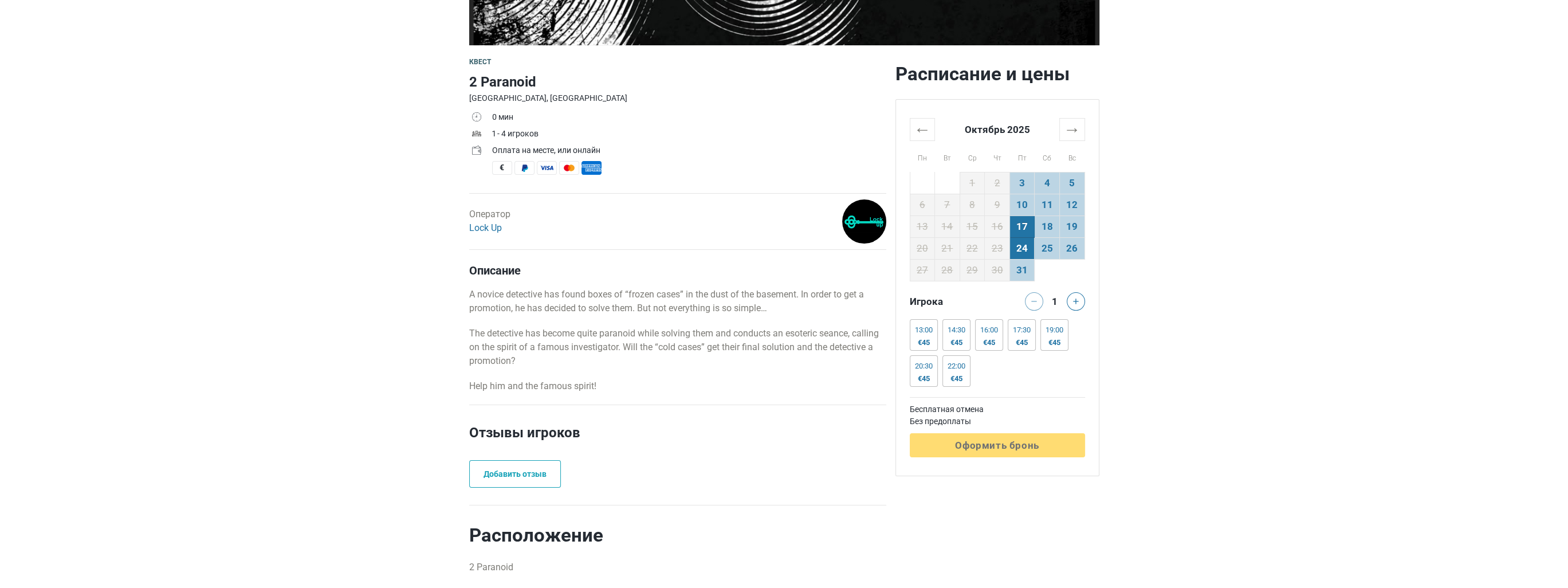
click at [1019, 244] on td "24" at bounding box center [1022, 248] width 25 height 22
click at [1028, 345] on div "€45" at bounding box center [1022, 342] width 18 height 9
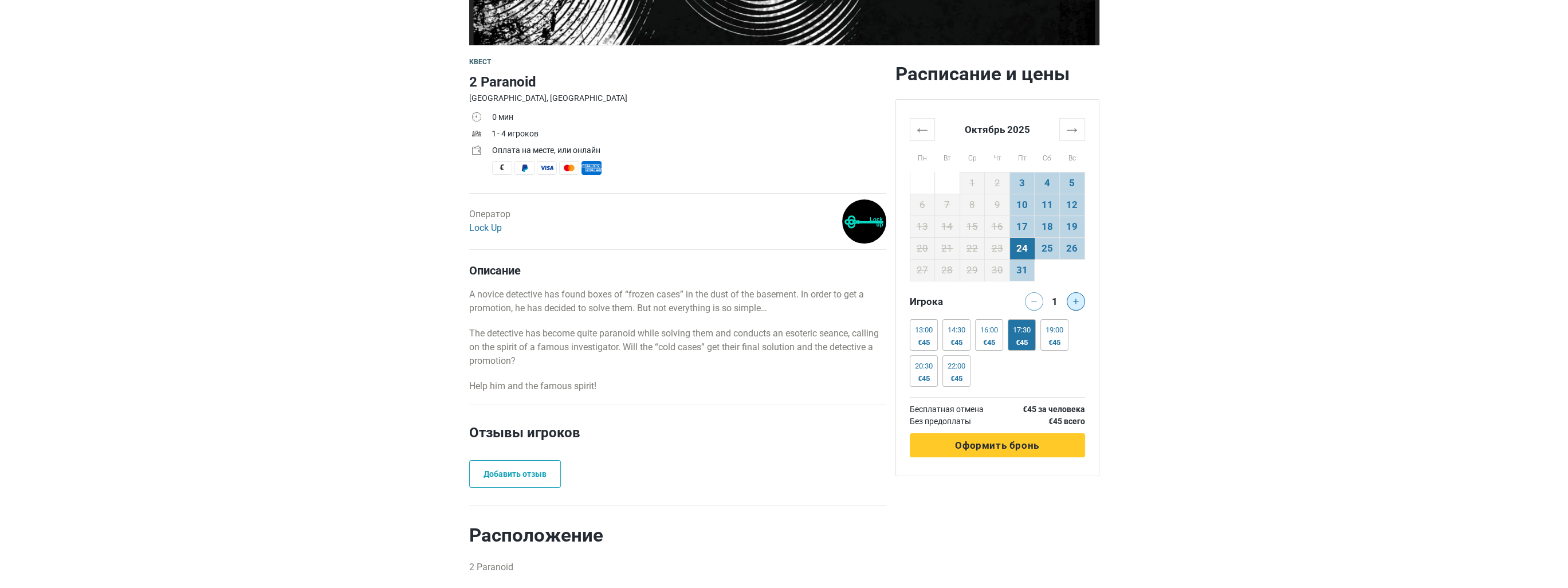
click at [1076, 301] on icon at bounding box center [1075, 301] width 6 height 6
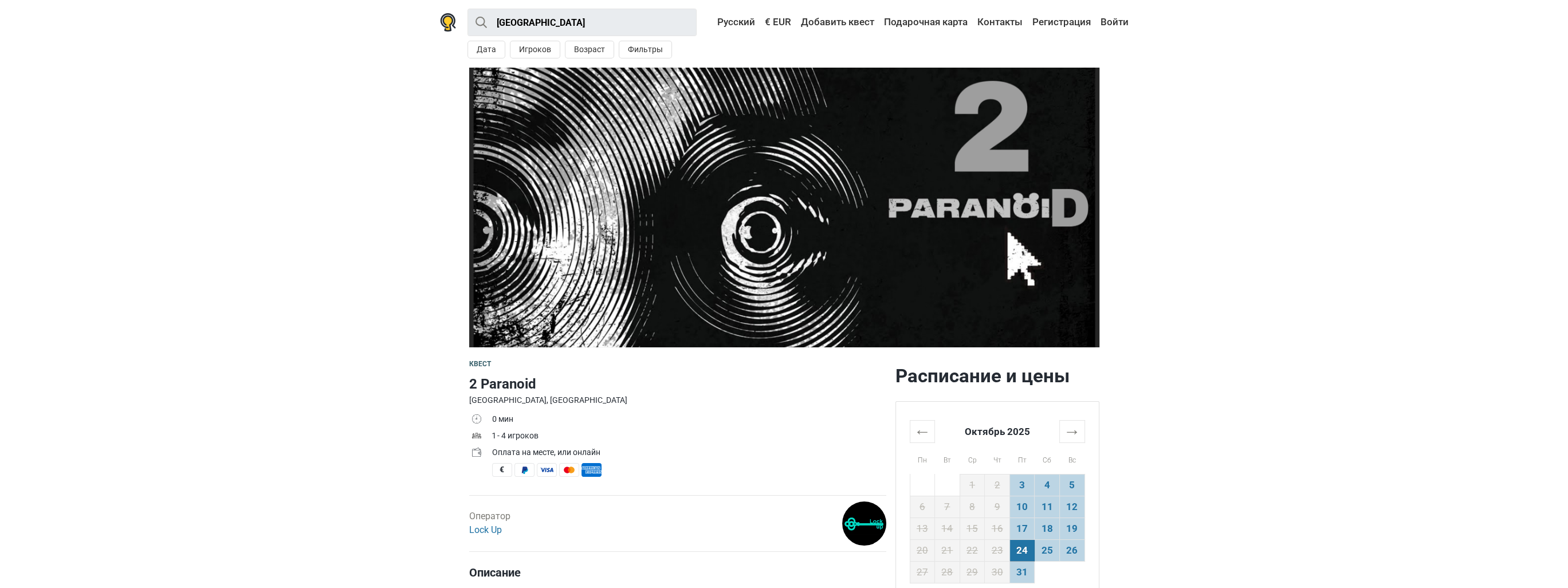
scroll to position [0, 0]
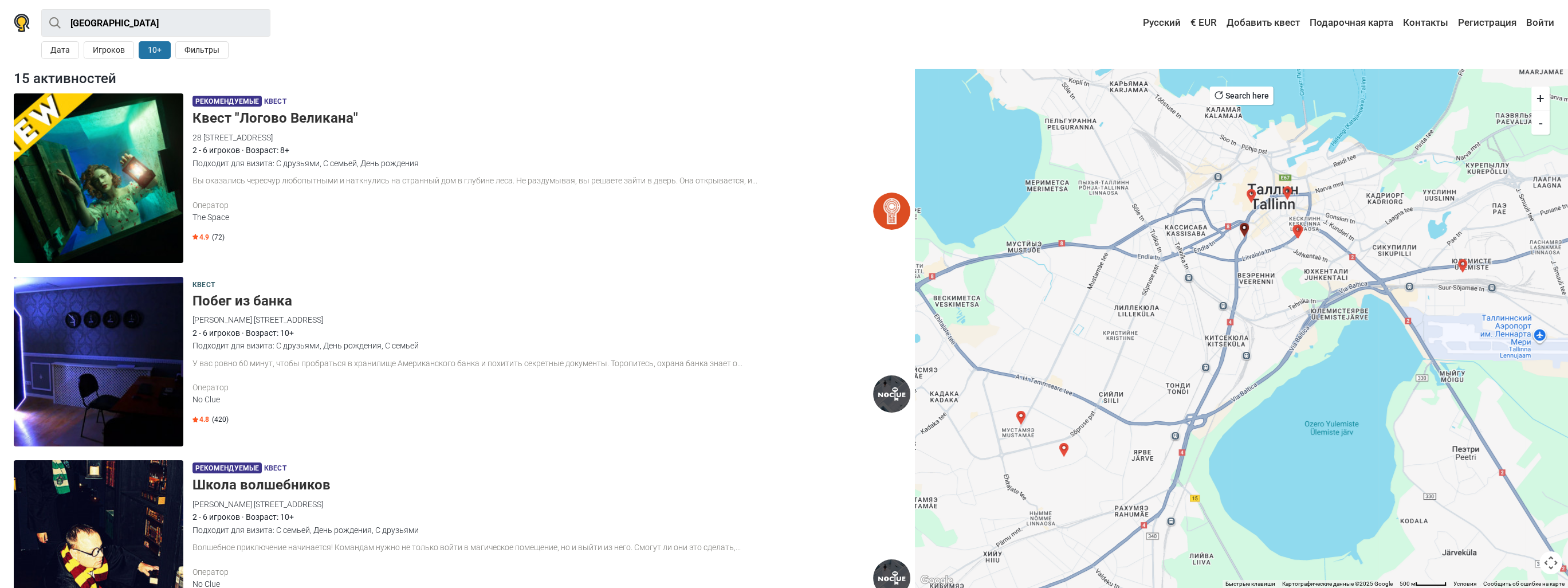
click at [1460, 261] on img "2 Paranoid" at bounding box center [1462, 265] width 14 height 14
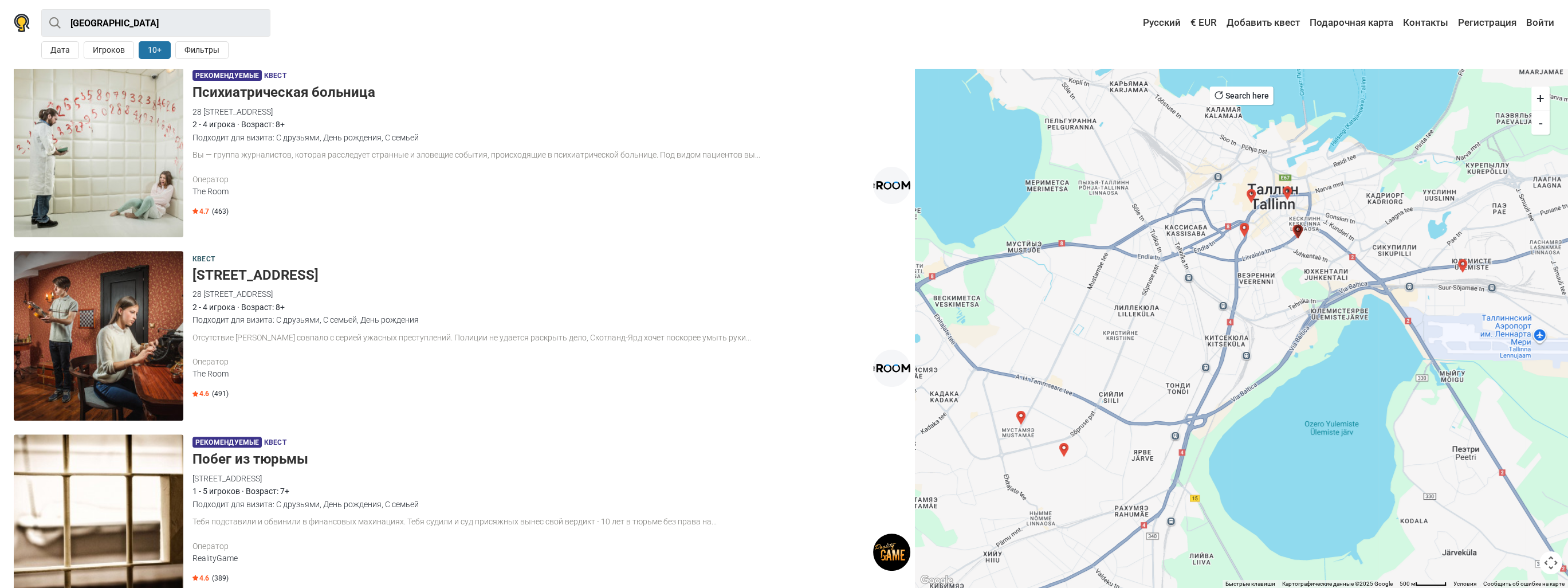
scroll to position [682, 0]
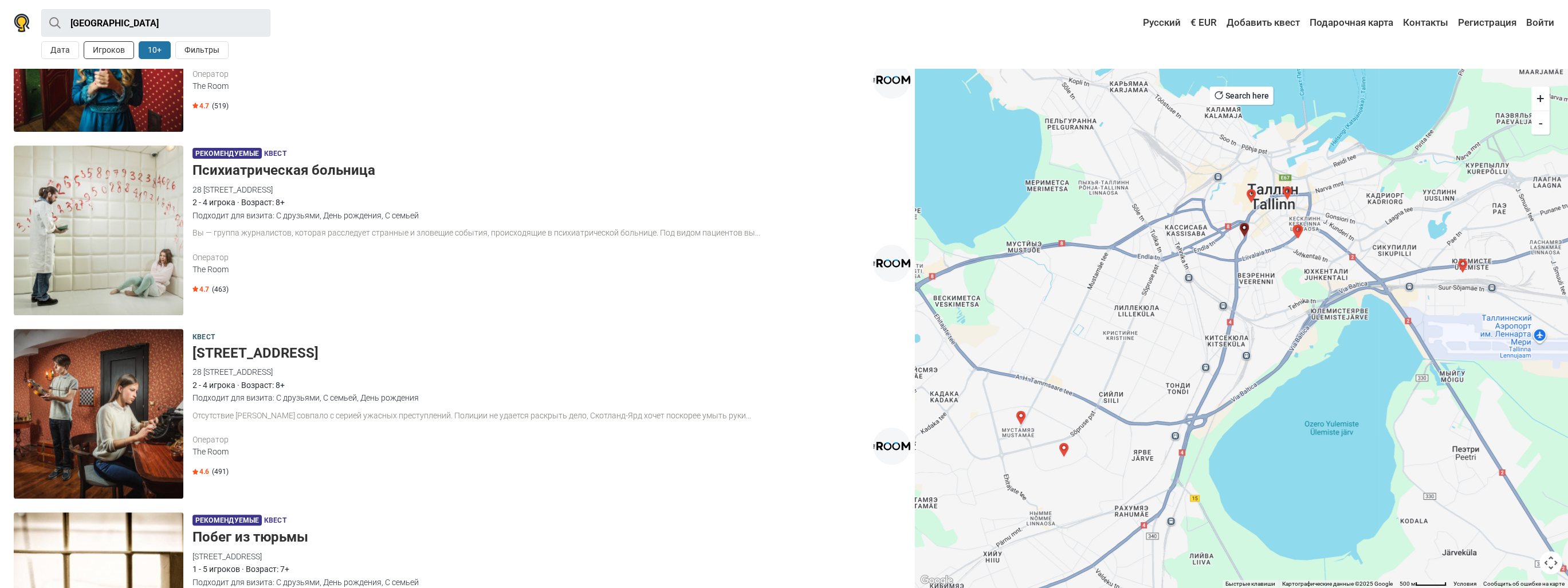
click at [97, 46] on button "Игроков" at bounding box center [109, 50] width 50 height 18
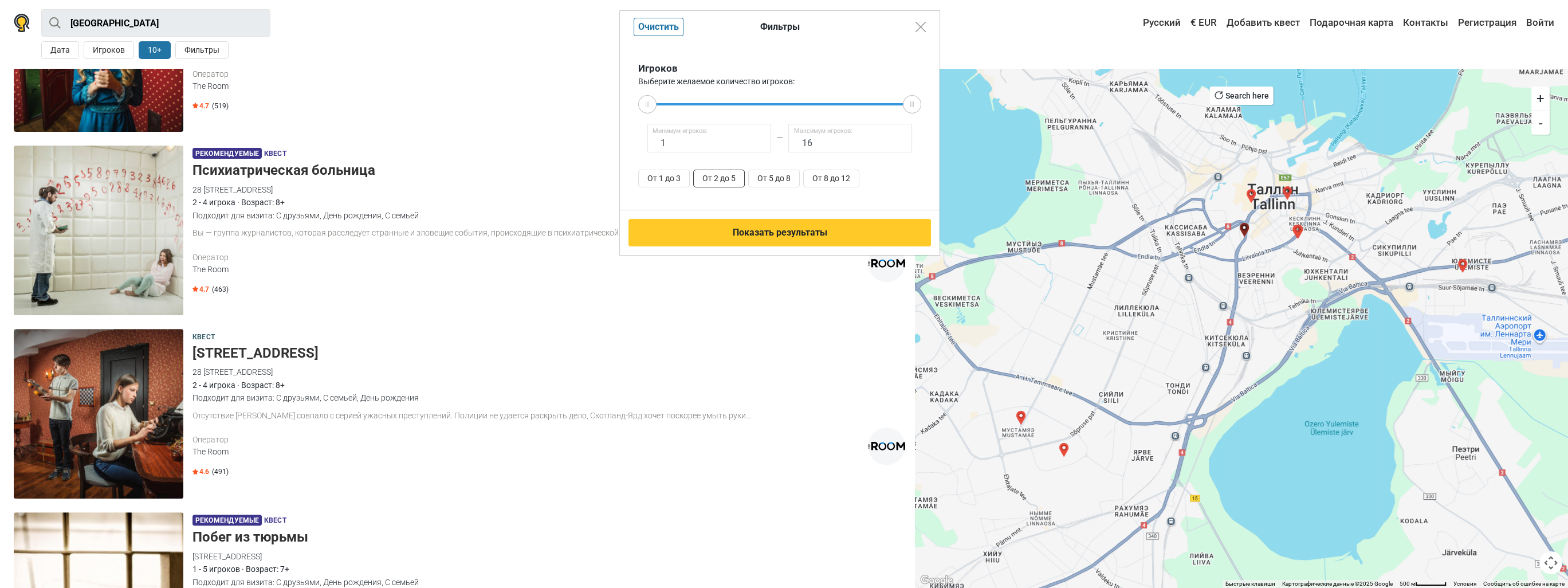
click at [726, 179] on button "От 2 до 5" at bounding box center [718, 178] width 51 height 18
type input "2"
type input "5"
click at [777, 235] on button "Показать результаты" at bounding box center [779, 233] width 302 height 28
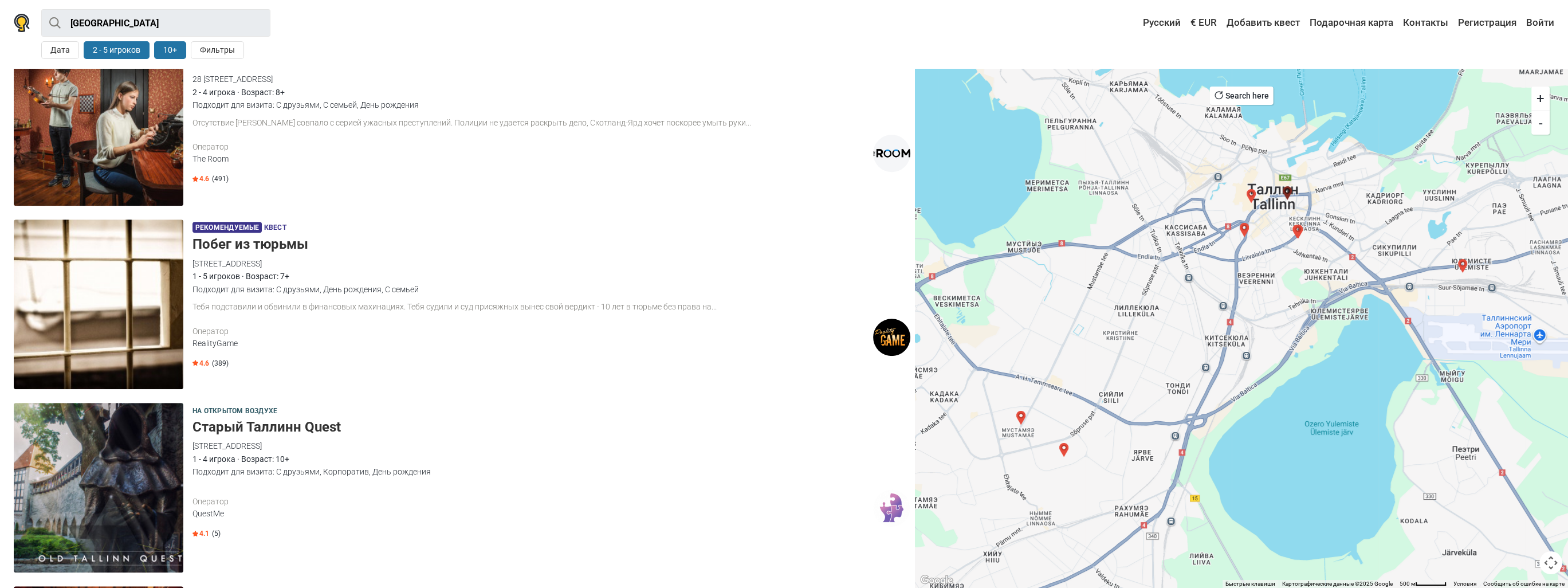
scroll to position [1318, 0]
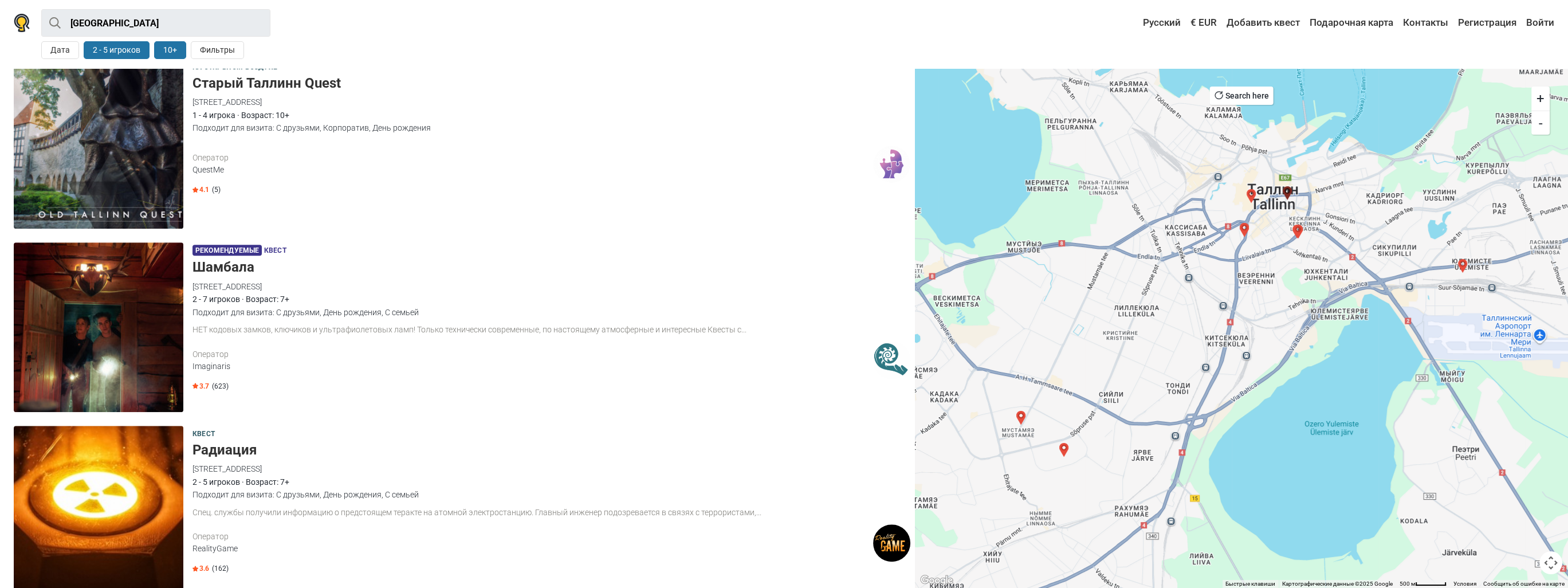
click at [145, 126] on img at bounding box center [99, 143] width 169 height 169
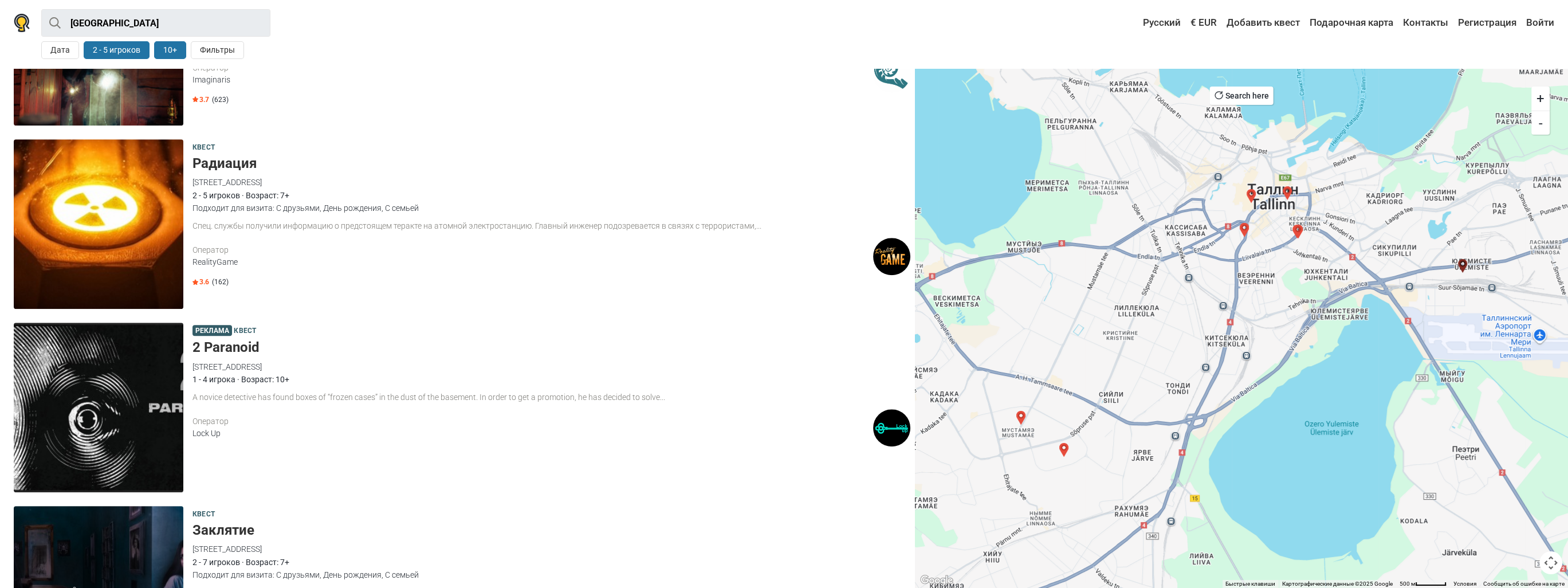
scroll to position [1661, 0]
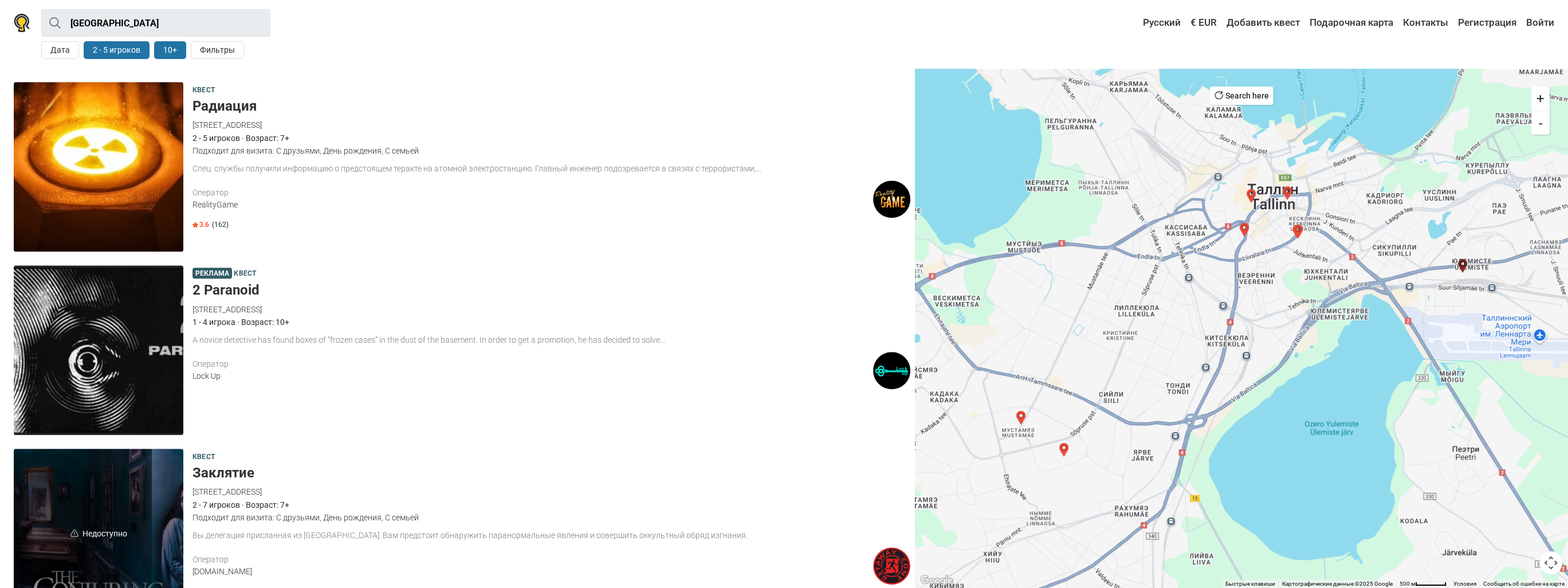
click at [134, 303] on img at bounding box center [99, 350] width 169 height 169
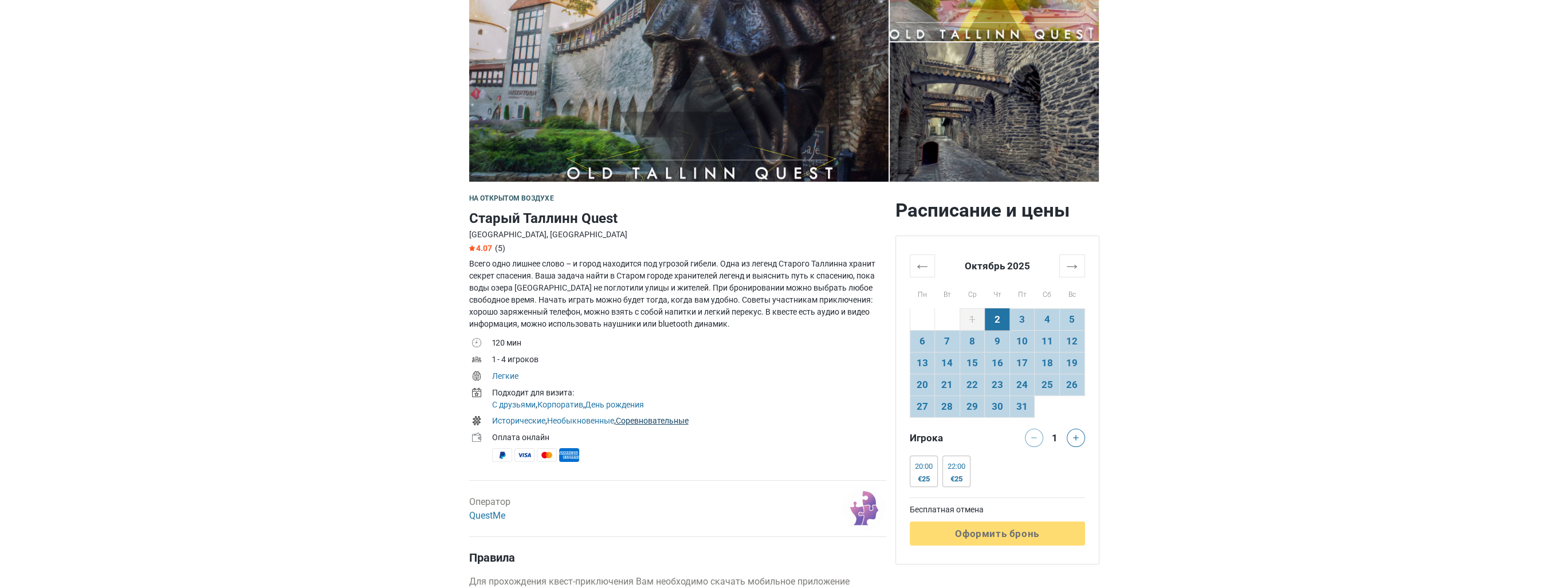
scroll to position [229, 0]
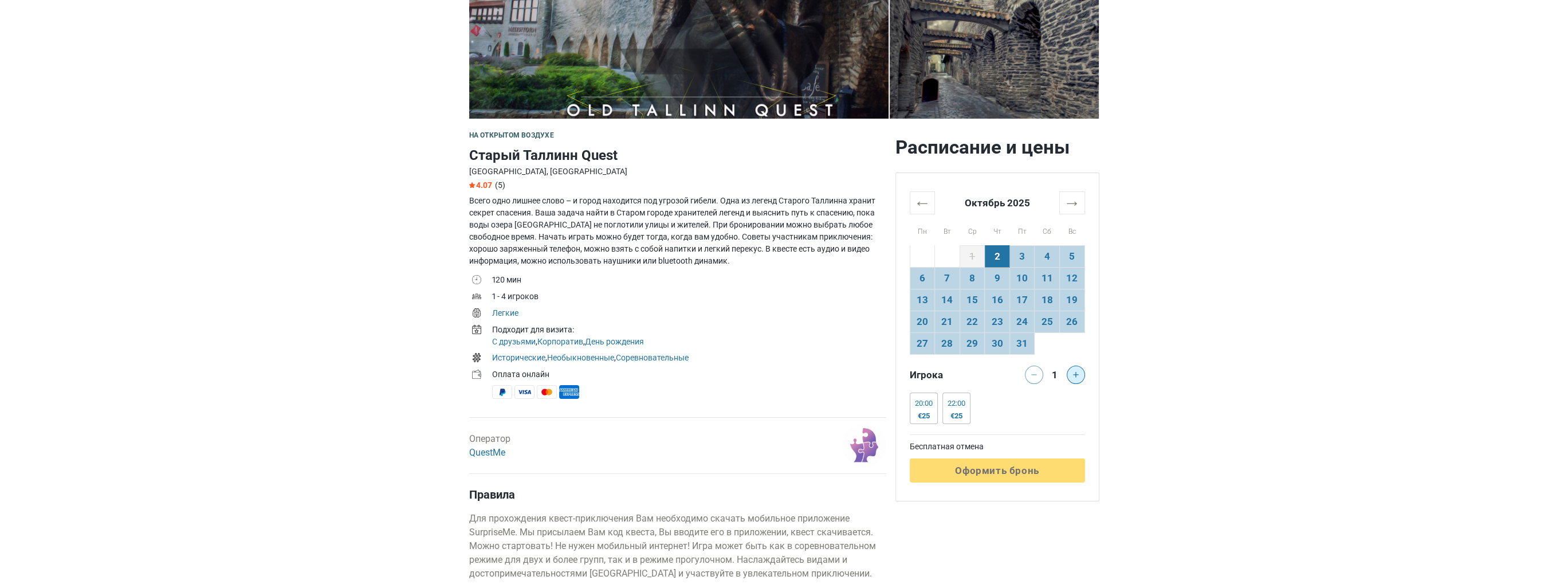
click at [1075, 382] on button at bounding box center [1075, 375] width 19 height 19
click at [1075, 380] on button at bounding box center [1075, 375] width 19 height 19
click at [1049, 301] on td "18" at bounding box center [1047, 300] width 25 height 22
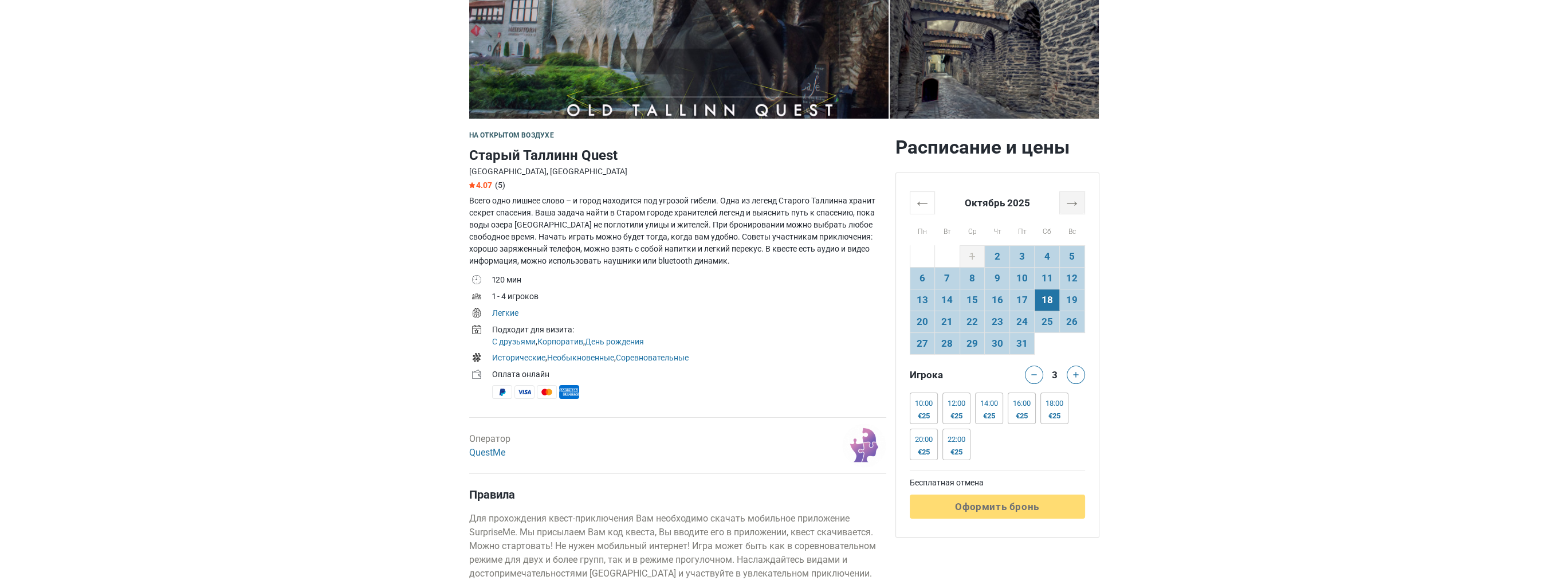
click at [1084, 198] on th "→" at bounding box center [1071, 202] width 25 height 22
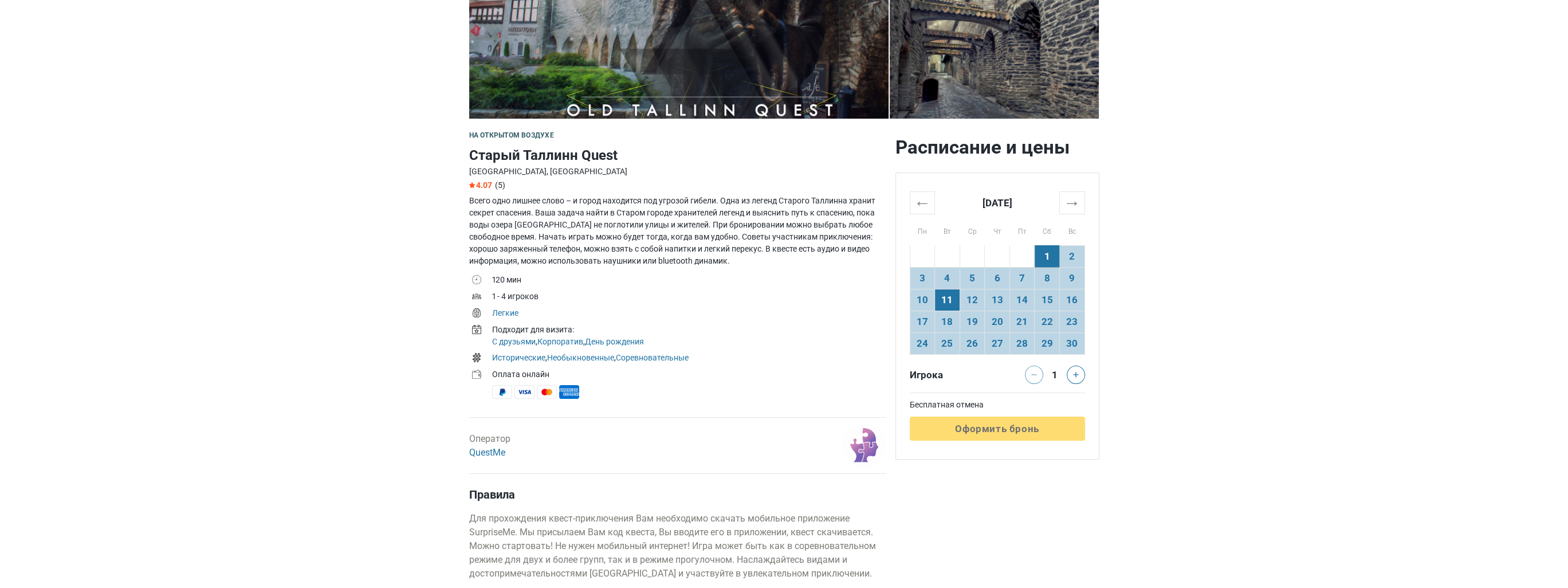
click at [951, 301] on td "11" at bounding box center [947, 300] width 25 height 22
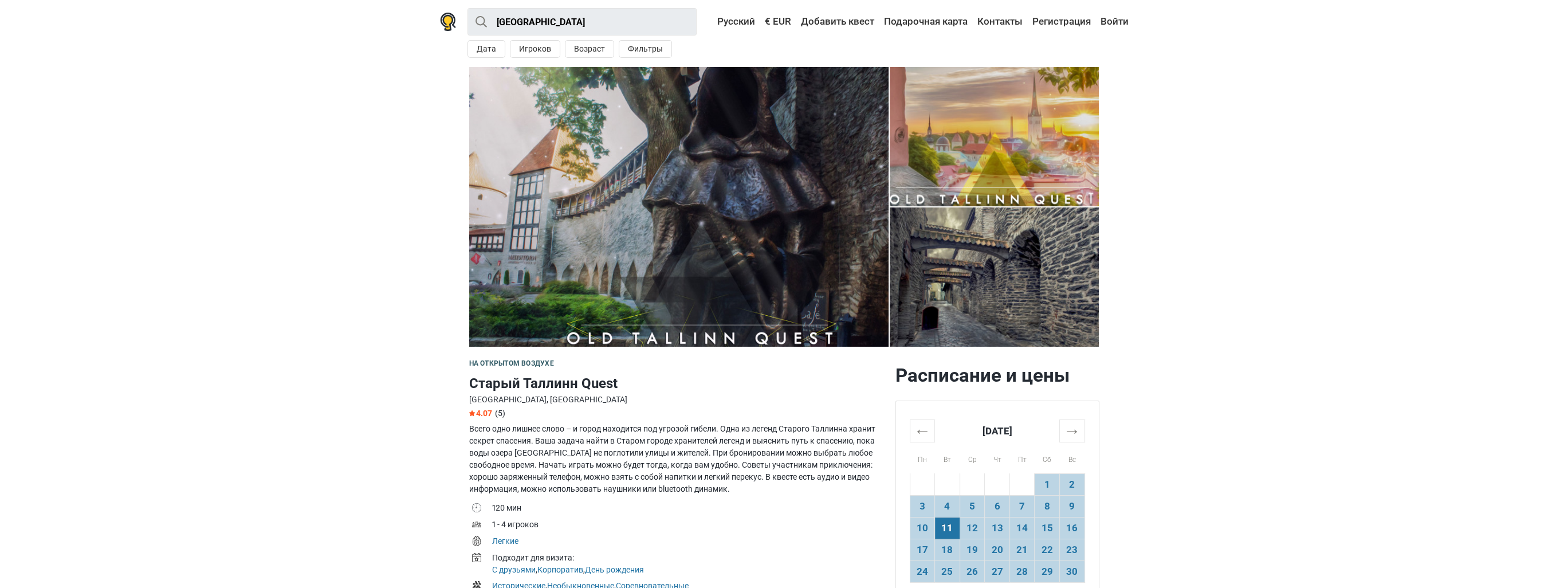
scroll to position [0, 0]
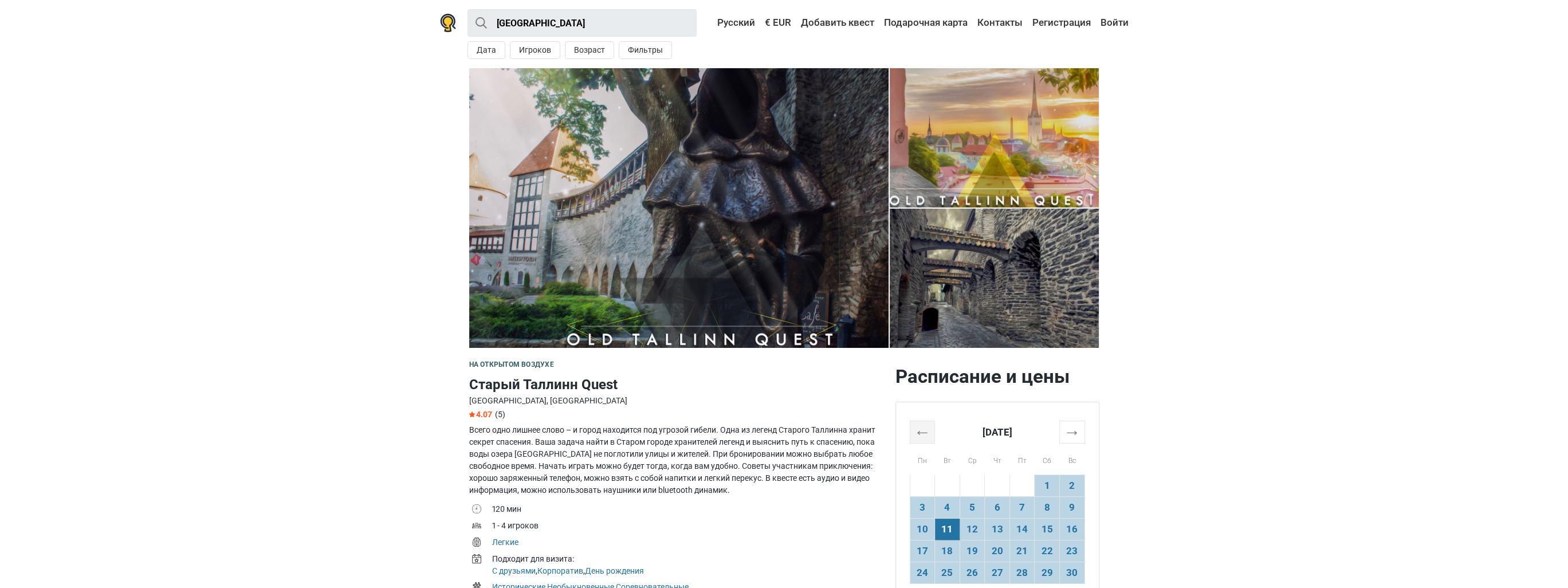
click at [925, 438] on th "←" at bounding box center [922, 431] width 25 height 22
click at [298, 24] on header "Tallinn Все Квест На открытом воздухе Экшн игра Детская игровая комната Поблизо…" at bounding box center [784, 34] width 1568 height 68
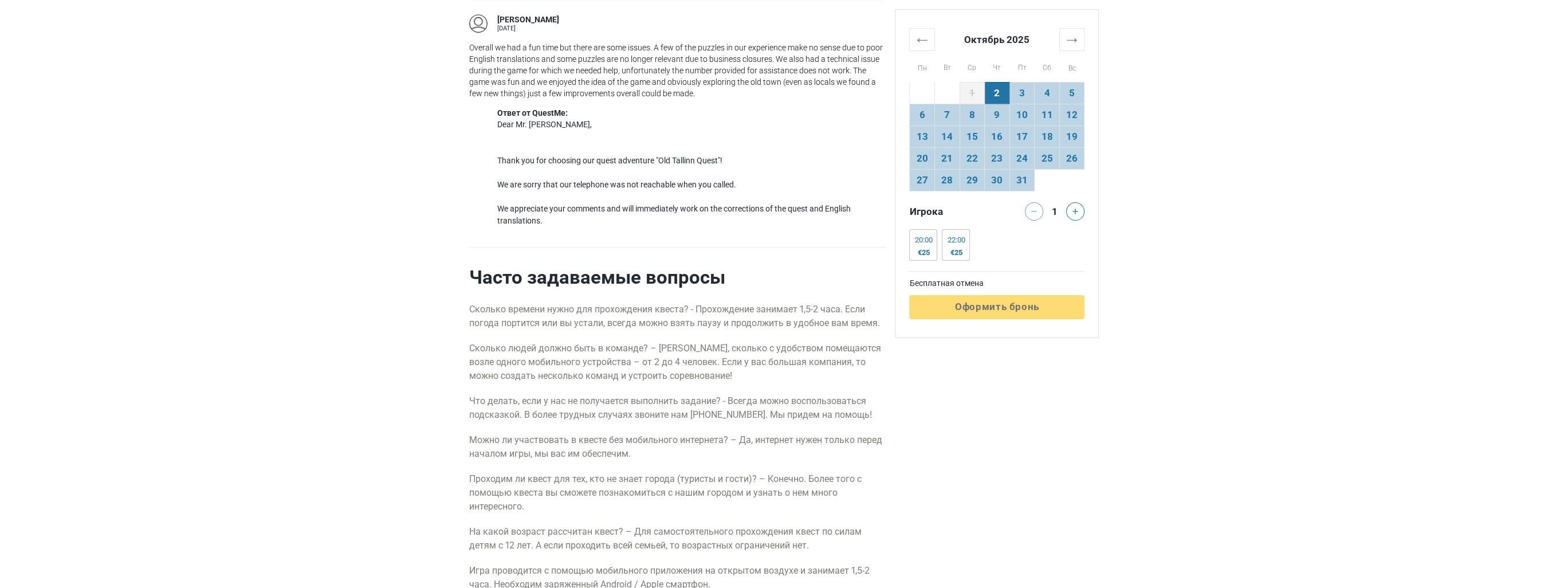
scroll to position [1318, 0]
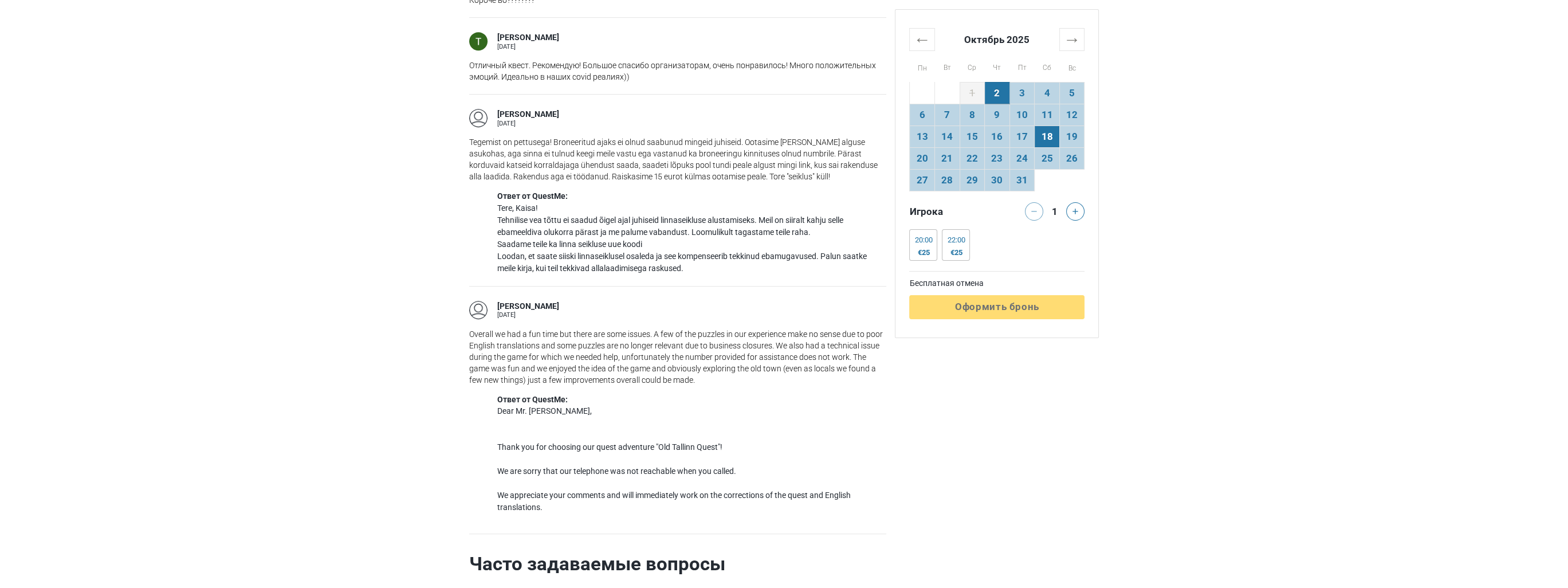
click at [1049, 138] on td "18" at bounding box center [1047, 136] width 25 height 22
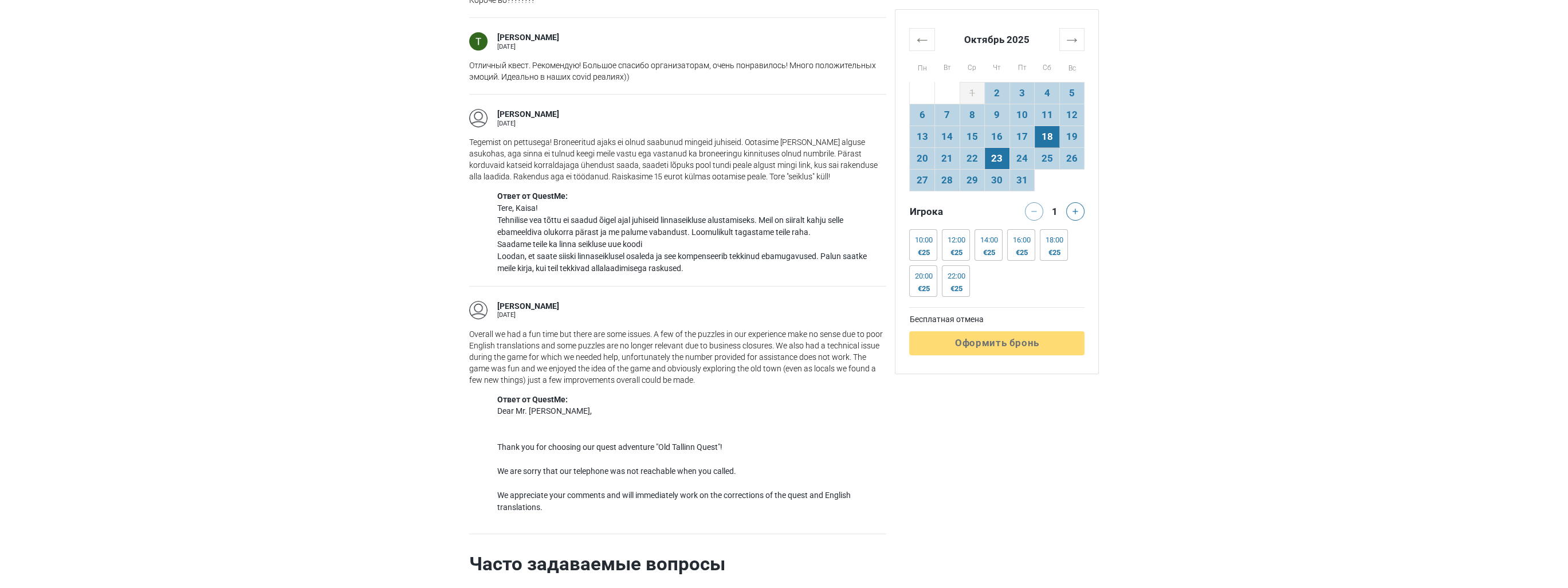
click at [990, 151] on td "23" at bounding box center [996, 158] width 25 height 22
click at [957, 154] on td "21" at bounding box center [947, 158] width 25 height 22
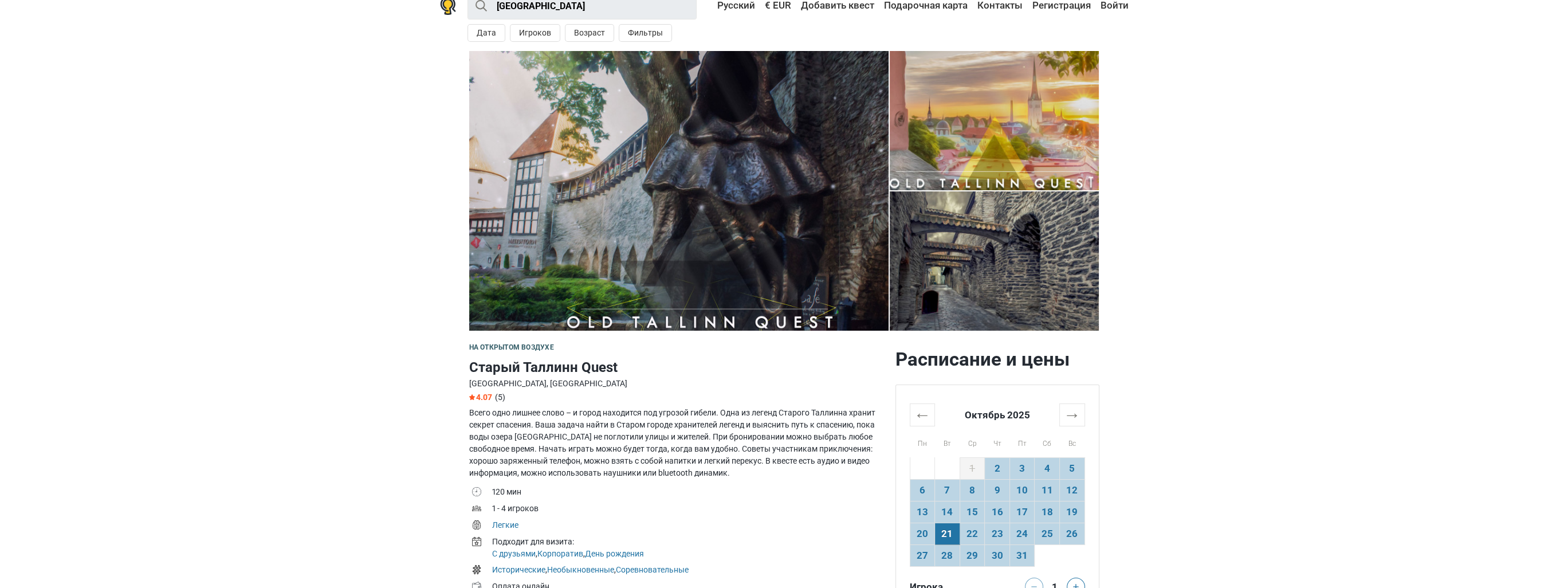
scroll to position [0, 0]
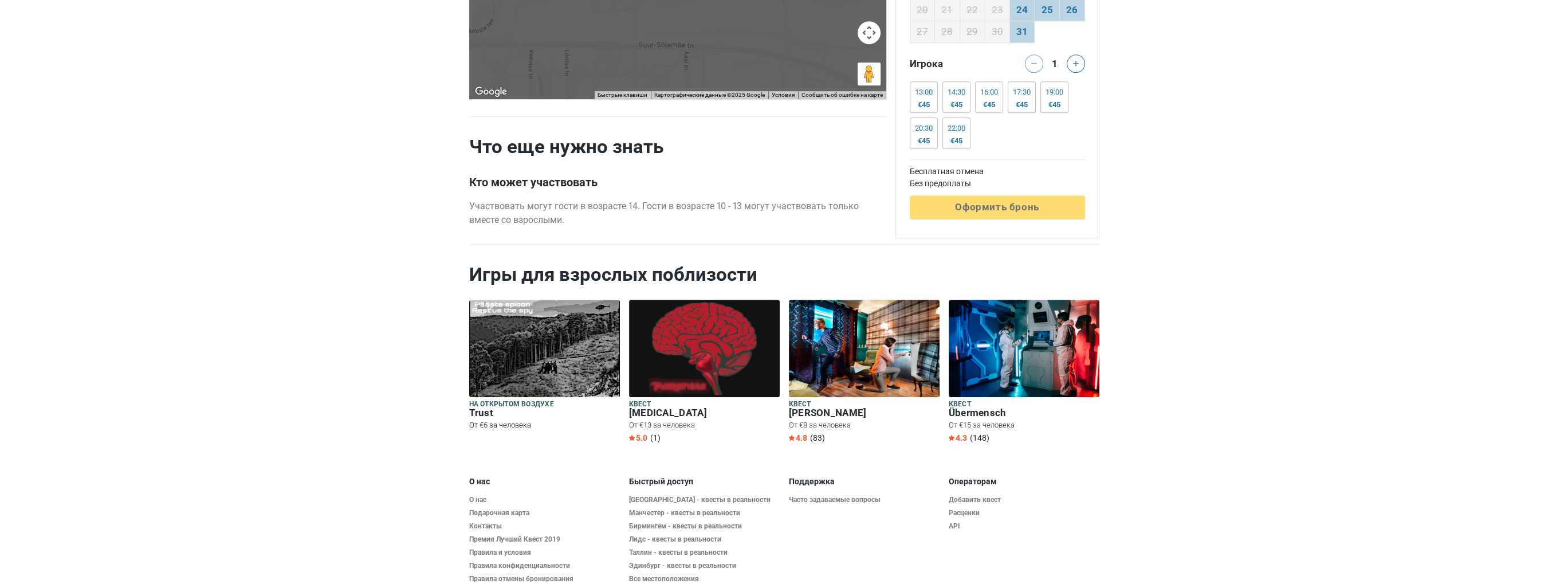
scroll to position [1105, 0]
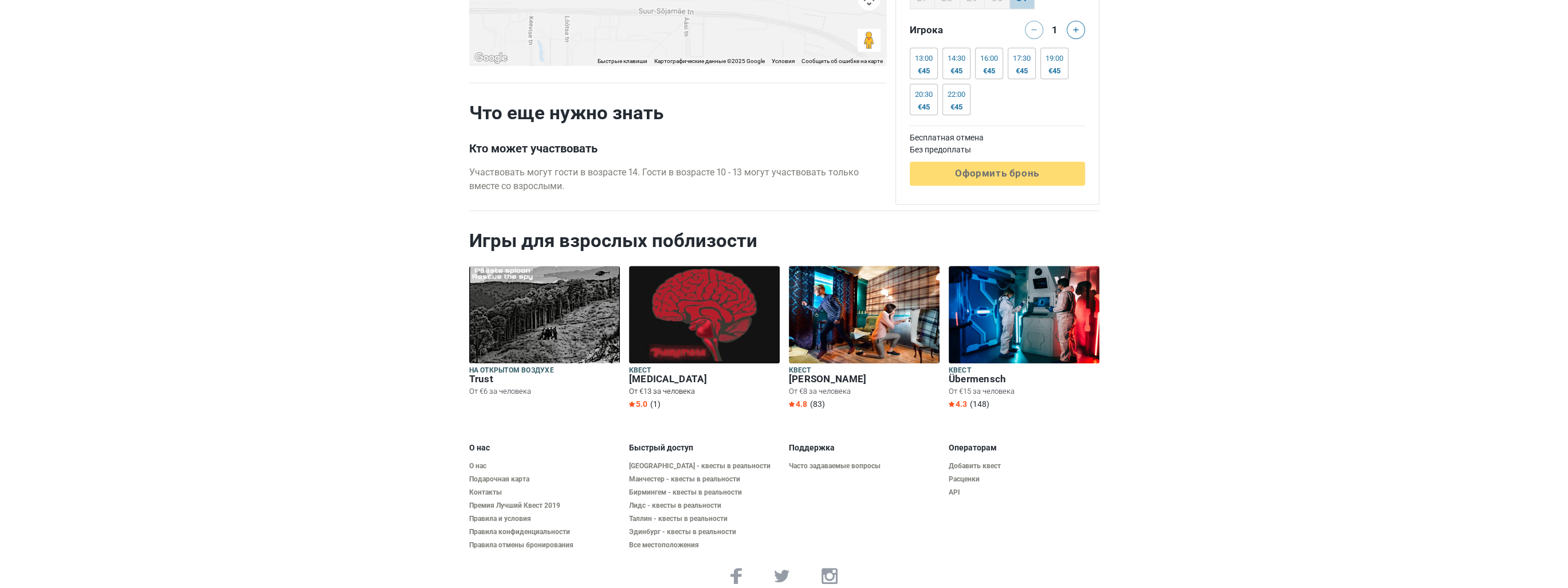
click at [697, 321] on img at bounding box center [704, 314] width 151 height 98
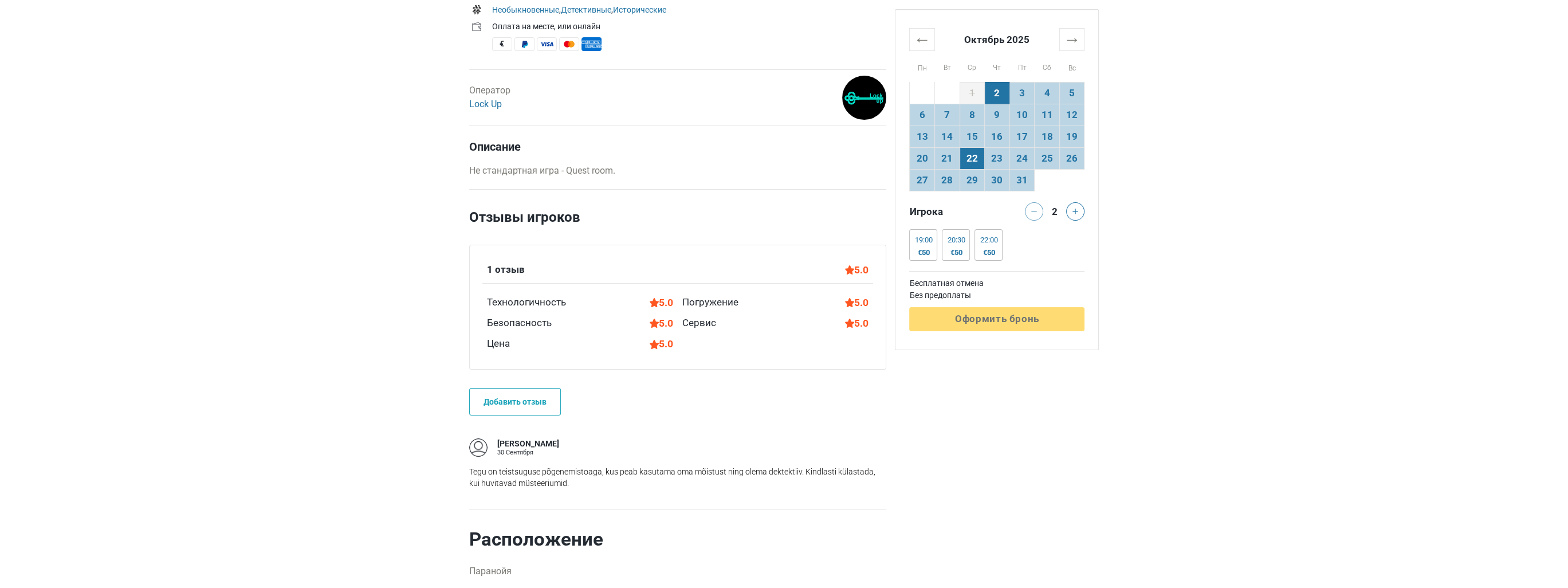
scroll to position [287, 0]
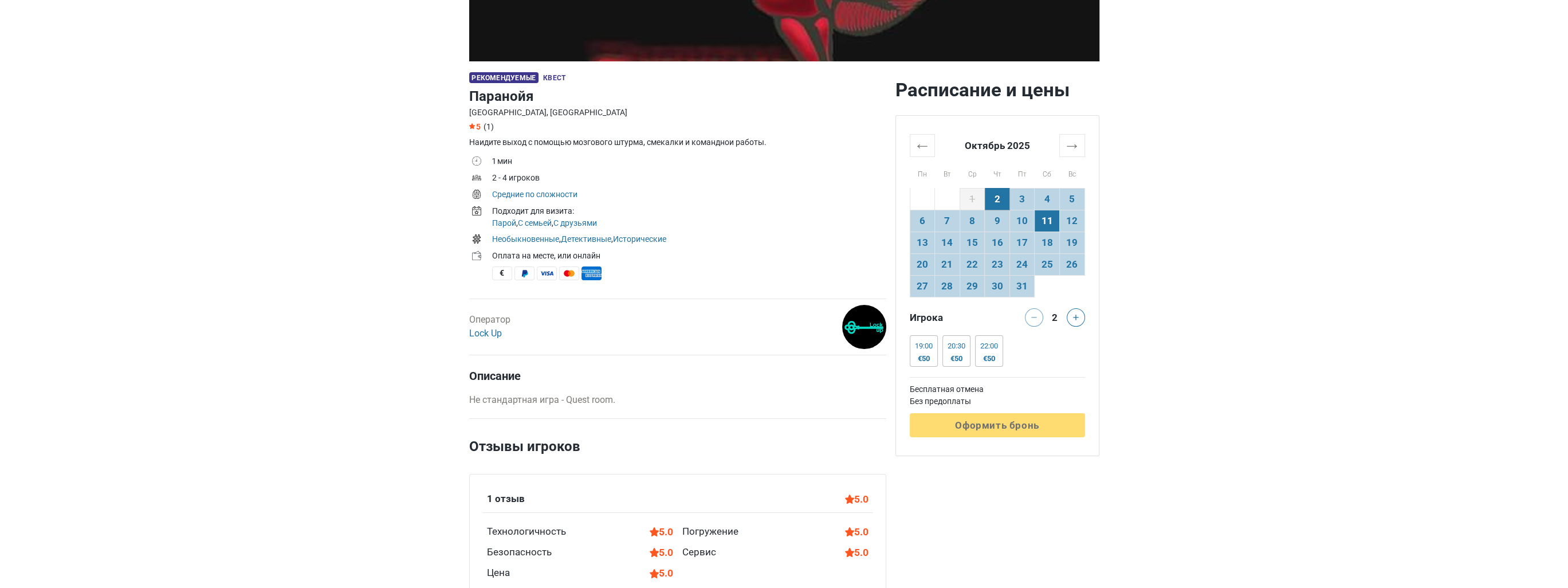
click at [1045, 226] on td "11" at bounding box center [1047, 221] width 25 height 22
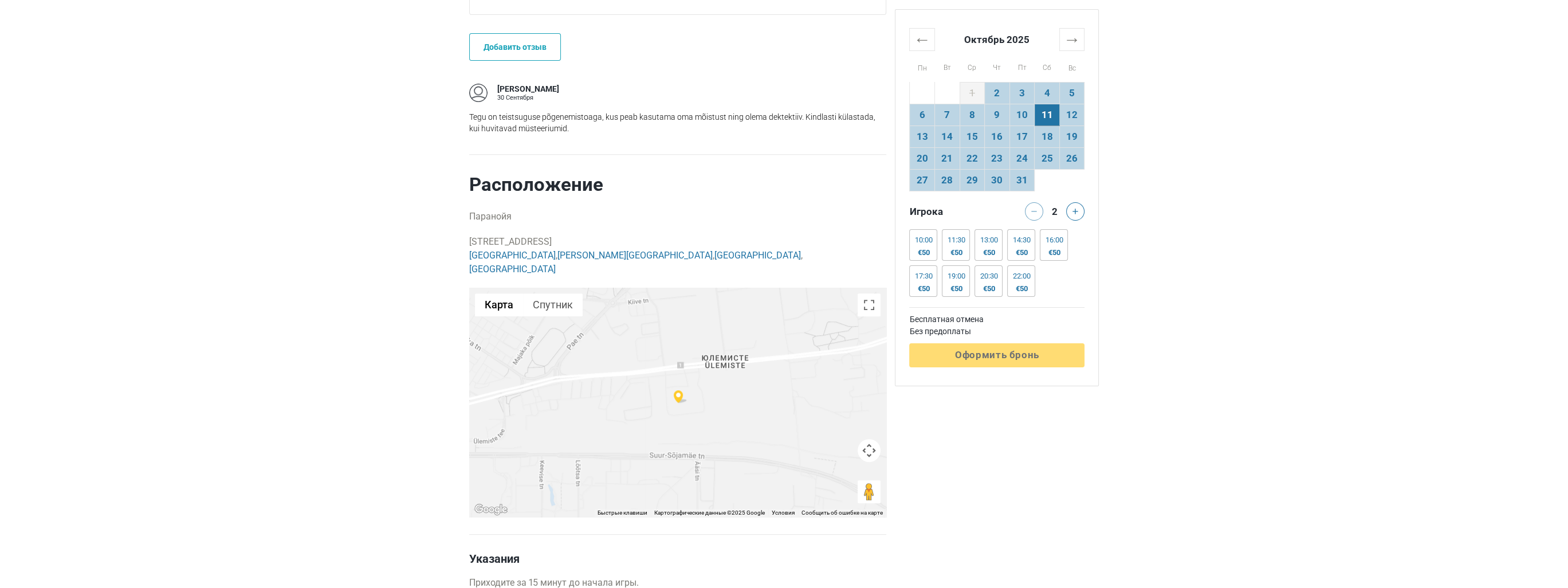
scroll to position [745, 0]
